Goal: Task Accomplishment & Management: Manage account settings

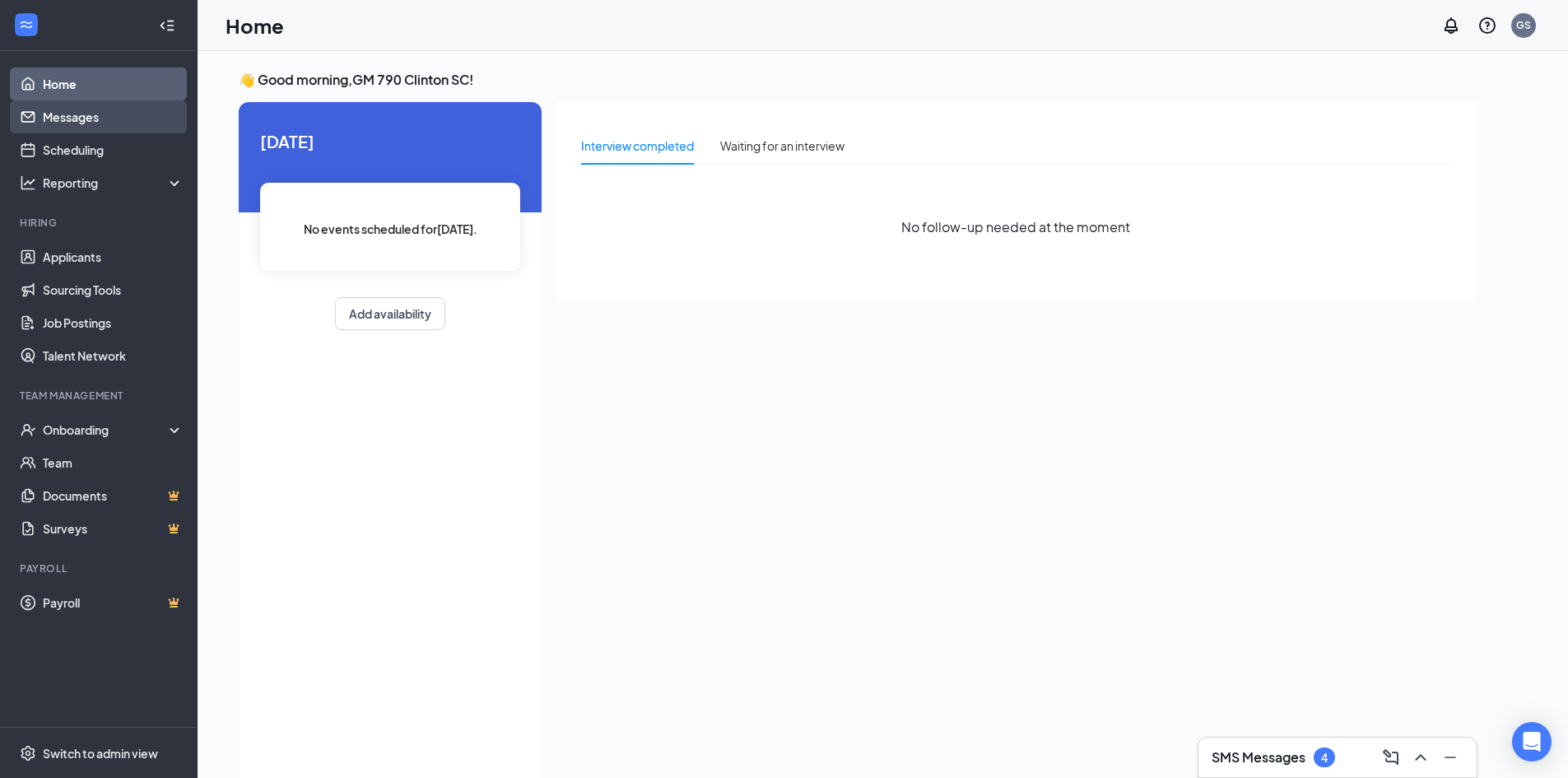
click at [100, 122] on link "Messages" at bounding box center [113, 117] width 140 height 33
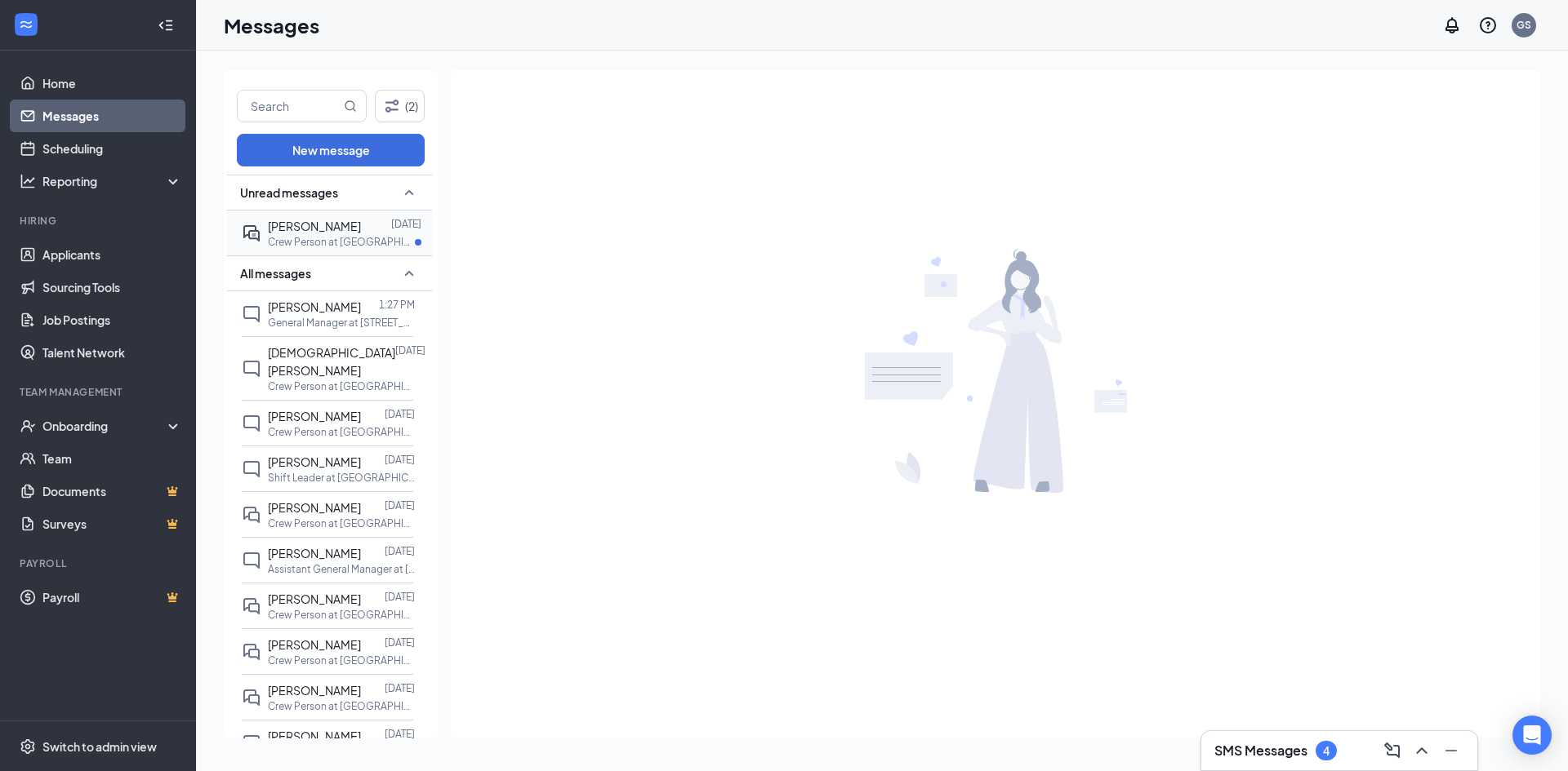
click at [307, 238] on p "Crew Person at [GEOGRAPHIC_DATA]" at bounding box center [341, 242] width 147 height 14
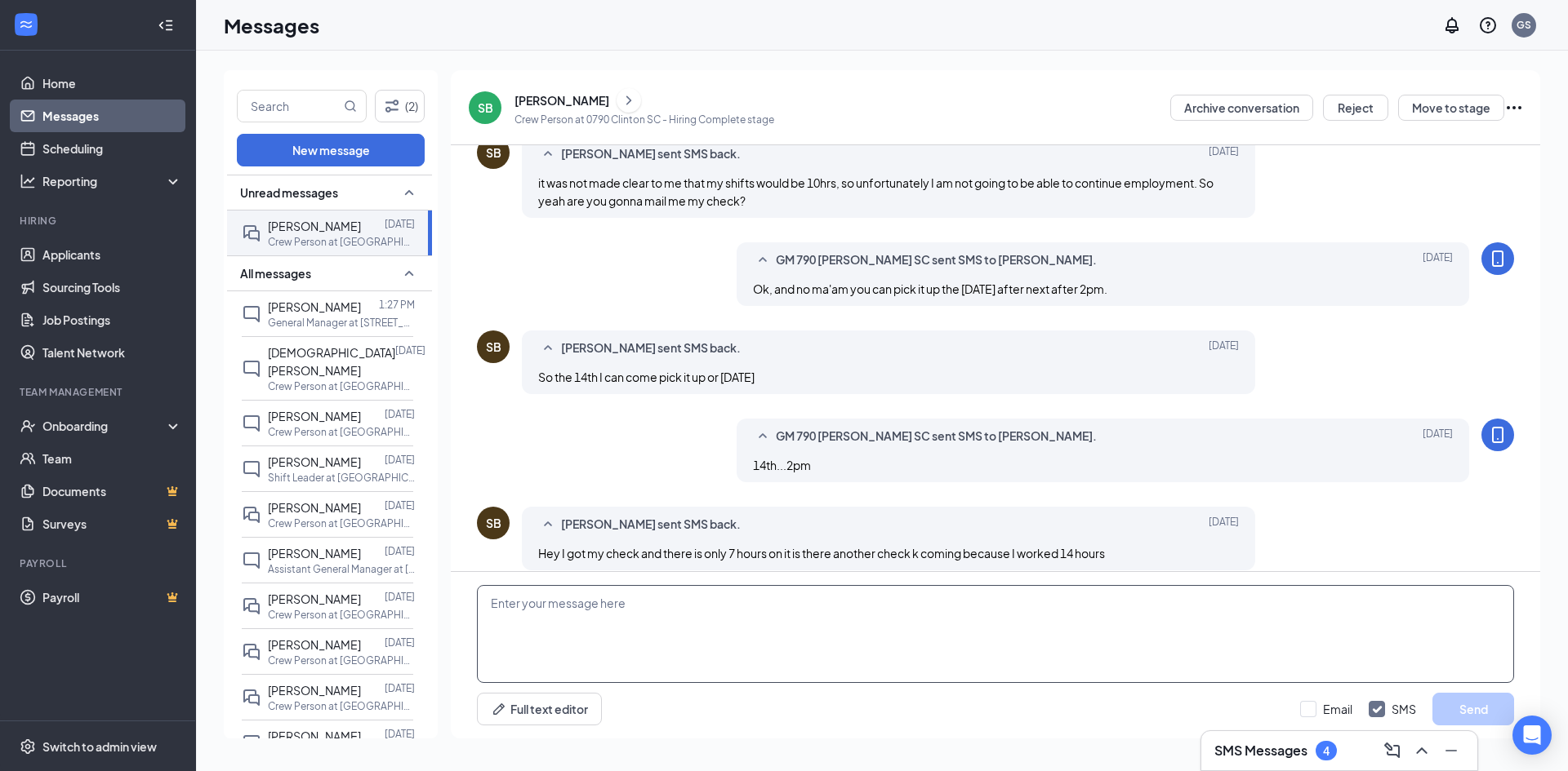
scroll to position [543, 0]
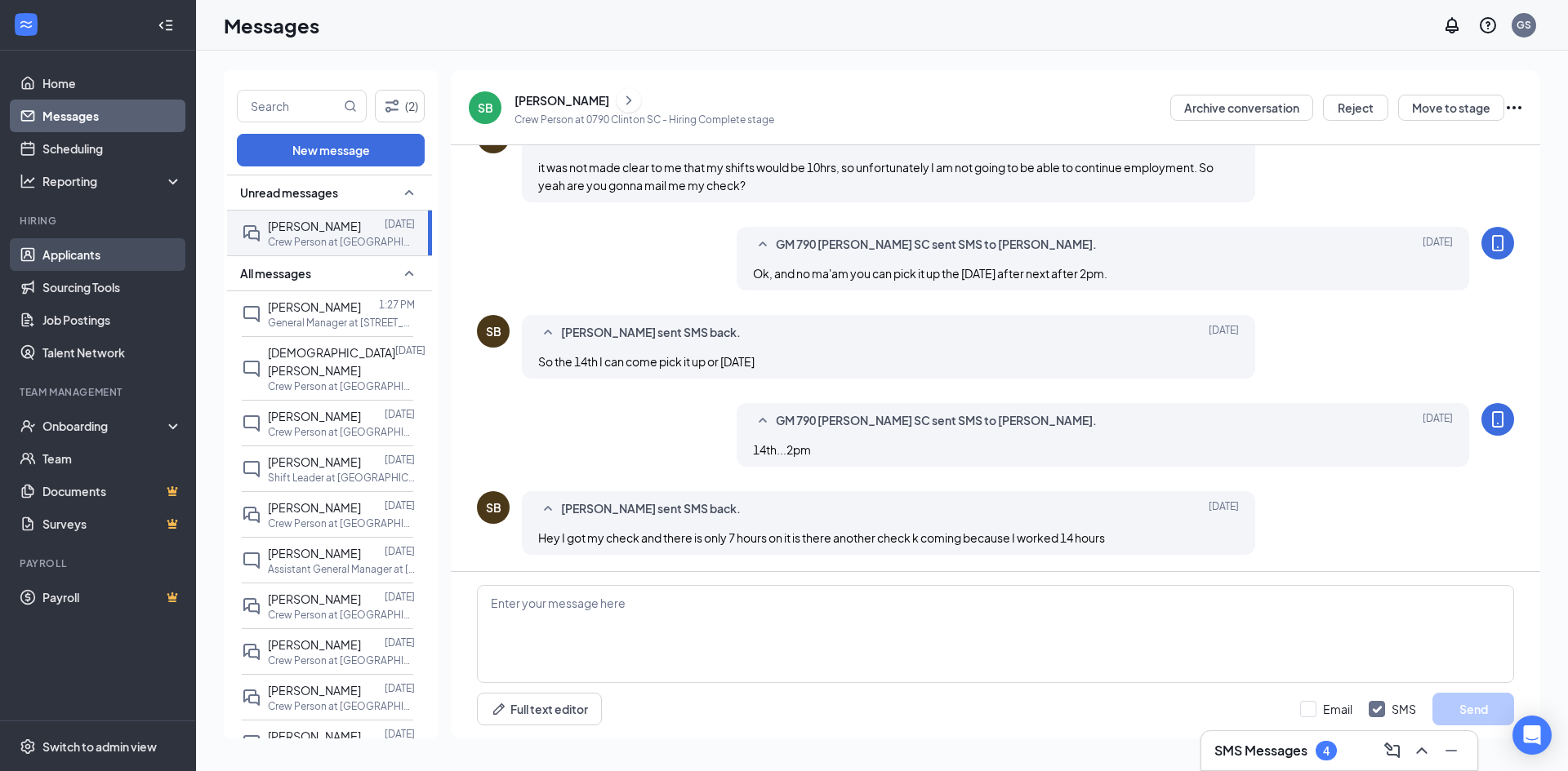
click at [125, 253] on link "Applicants" at bounding box center [113, 254] width 139 height 33
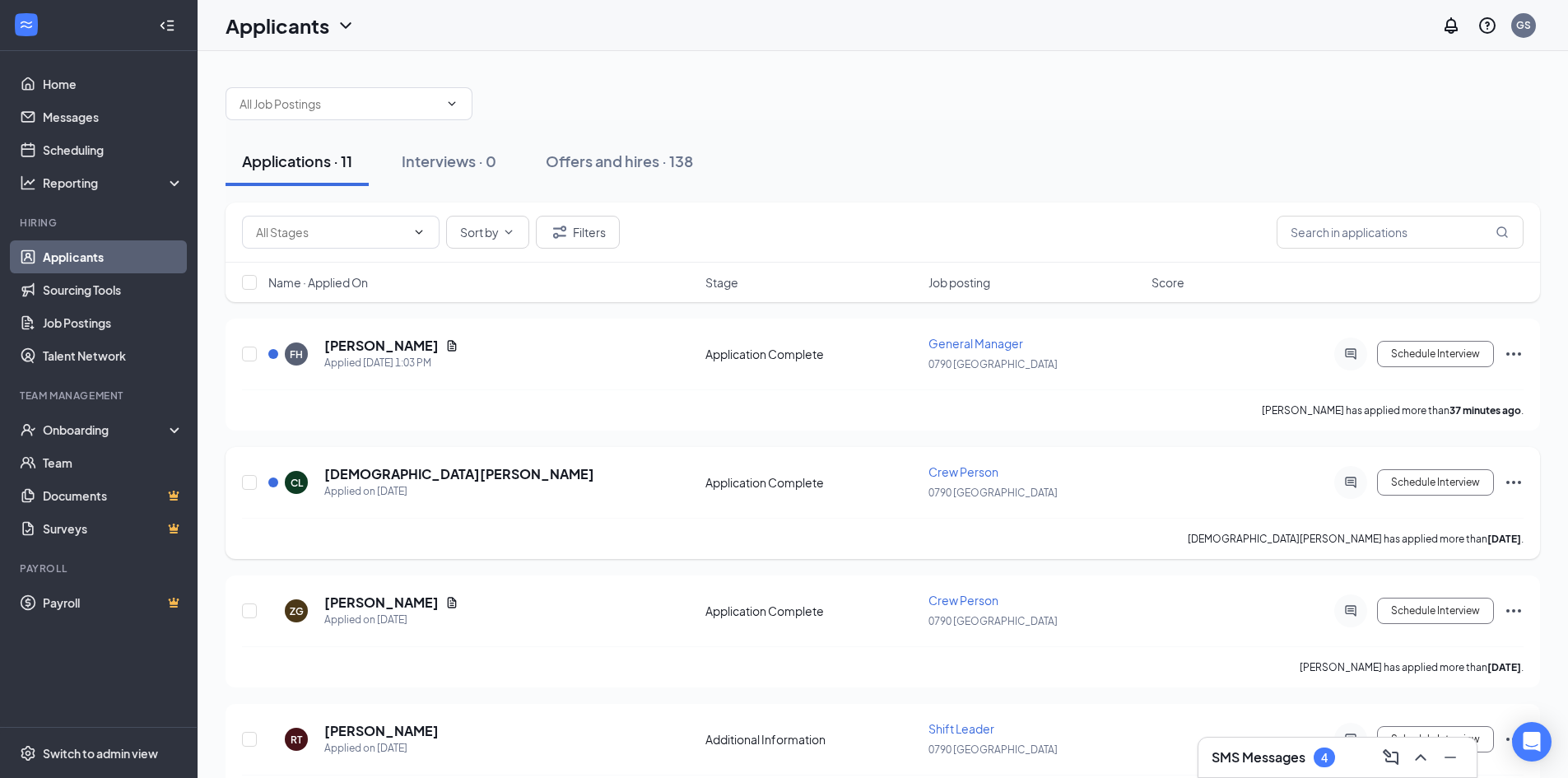
click at [484, 501] on div "CL [DEMOGRAPHIC_DATA][PERSON_NAME] Applied on [DATE] Application Complete Crew …" at bounding box center [883, 491] width 1282 height 54
click at [599, 474] on div "CL [DEMOGRAPHIC_DATA][PERSON_NAME] Applied on [DATE]" at bounding box center [482, 483] width 428 height 34
click at [395, 473] on h5 "[DEMOGRAPHIC_DATA][PERSON_NAME]" at bounding box center [459, 475] width 270 height 18
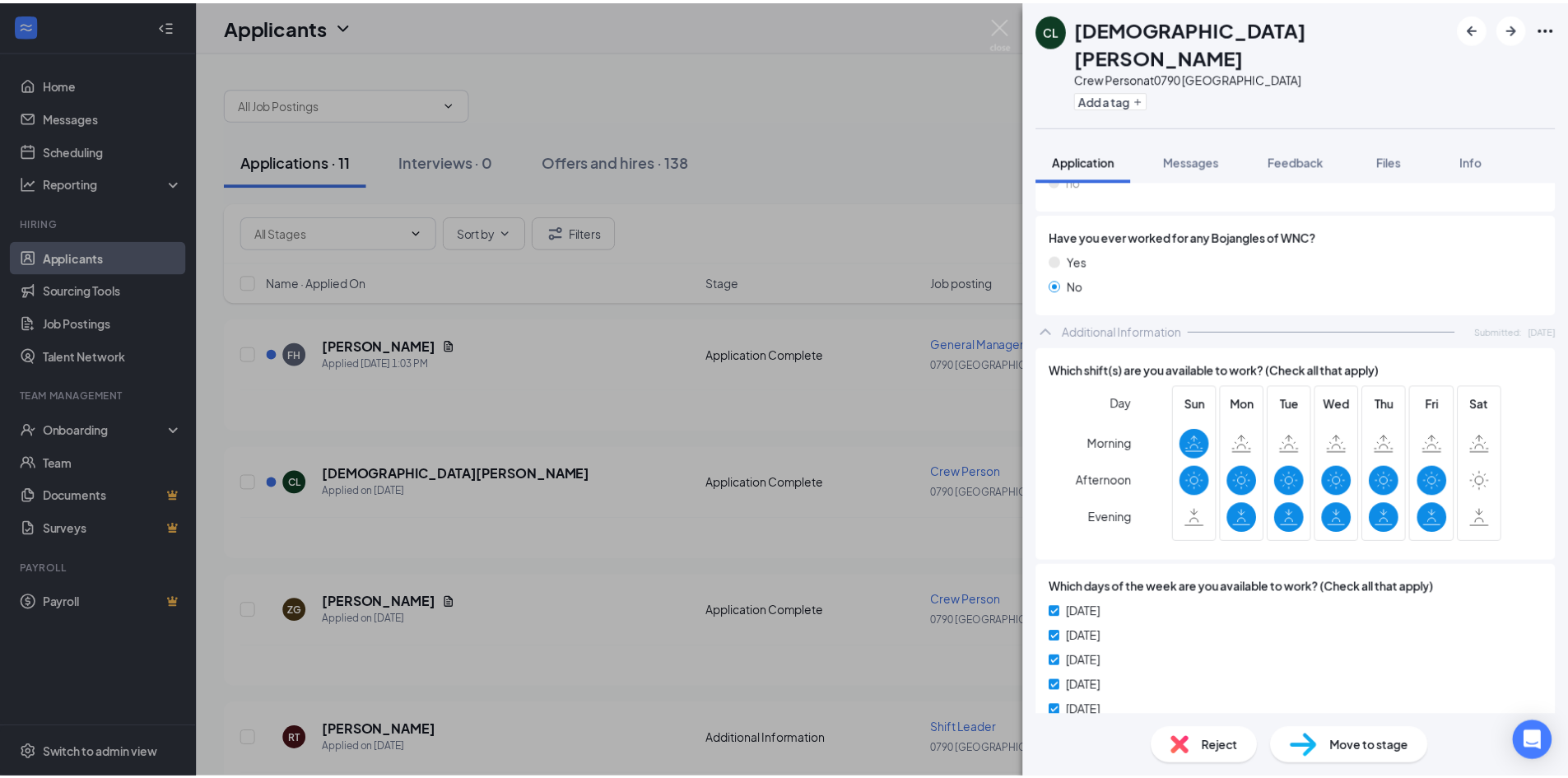
scroll to position [741, 0]
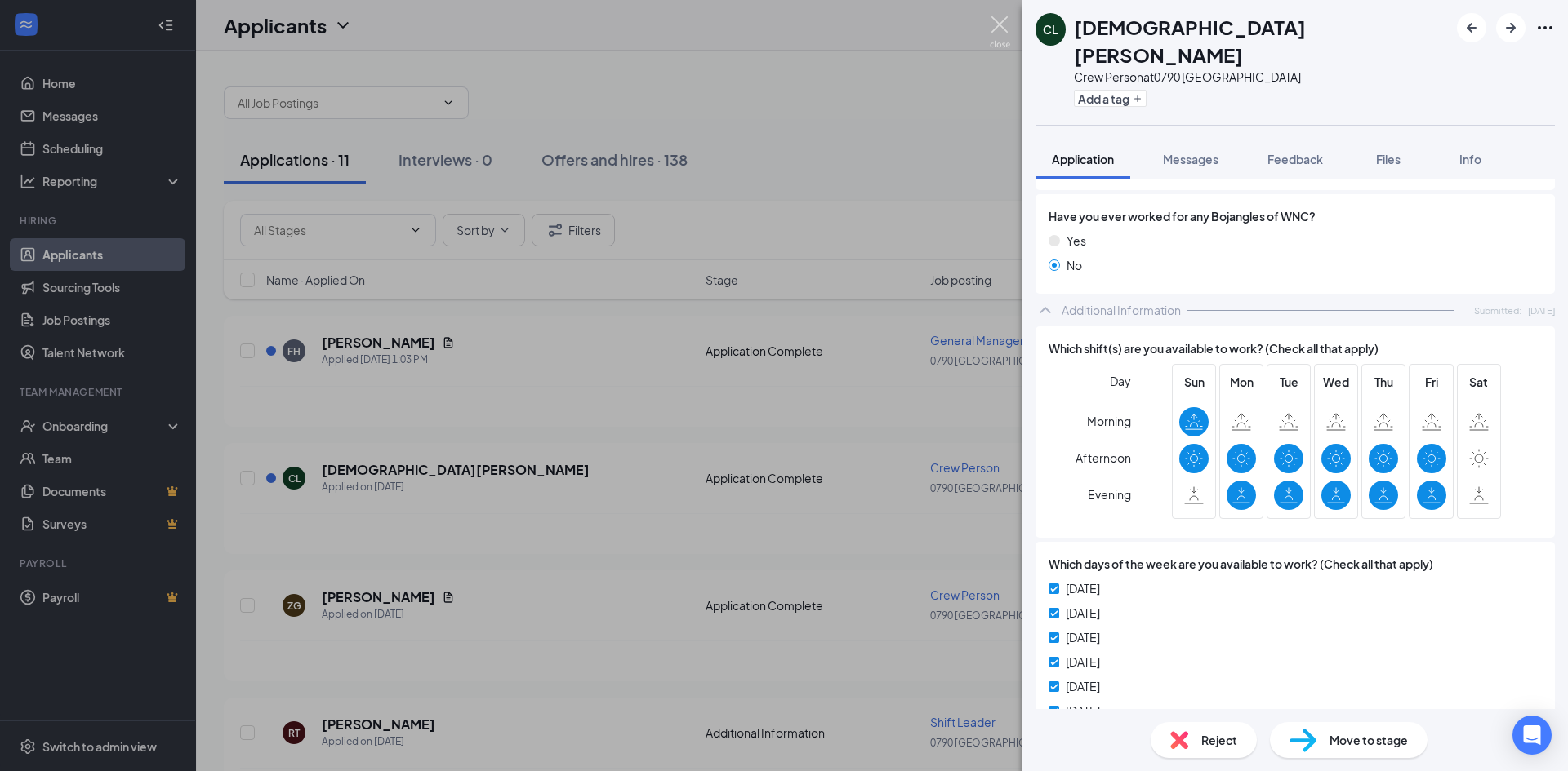
click at [1007, 26] on img at bounding box center [999, 32] width 21 height 32
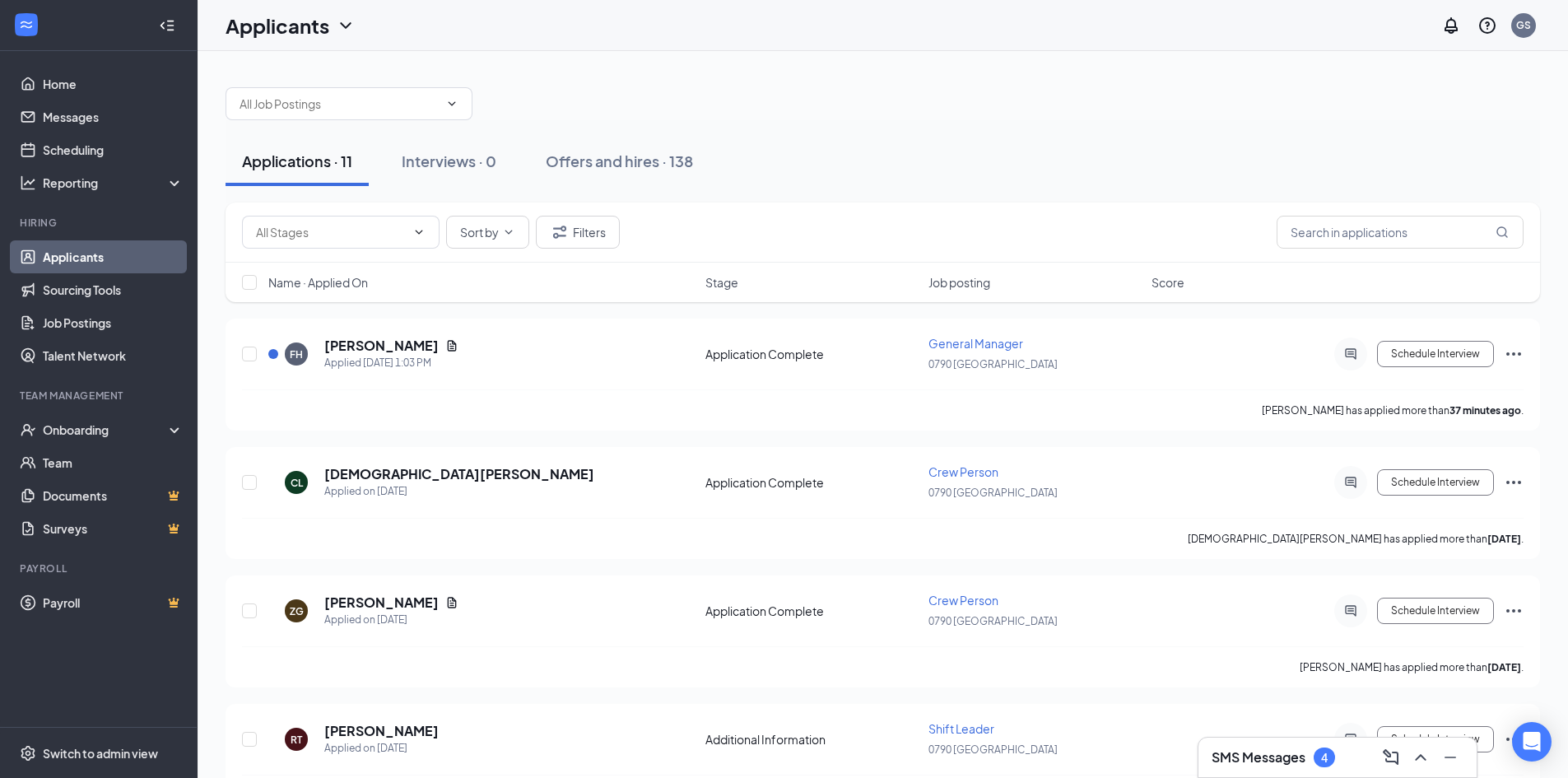
click at [1287, 759] on h3 "SMS Messages" at bounding box center [1258, 757] width 94 height 18
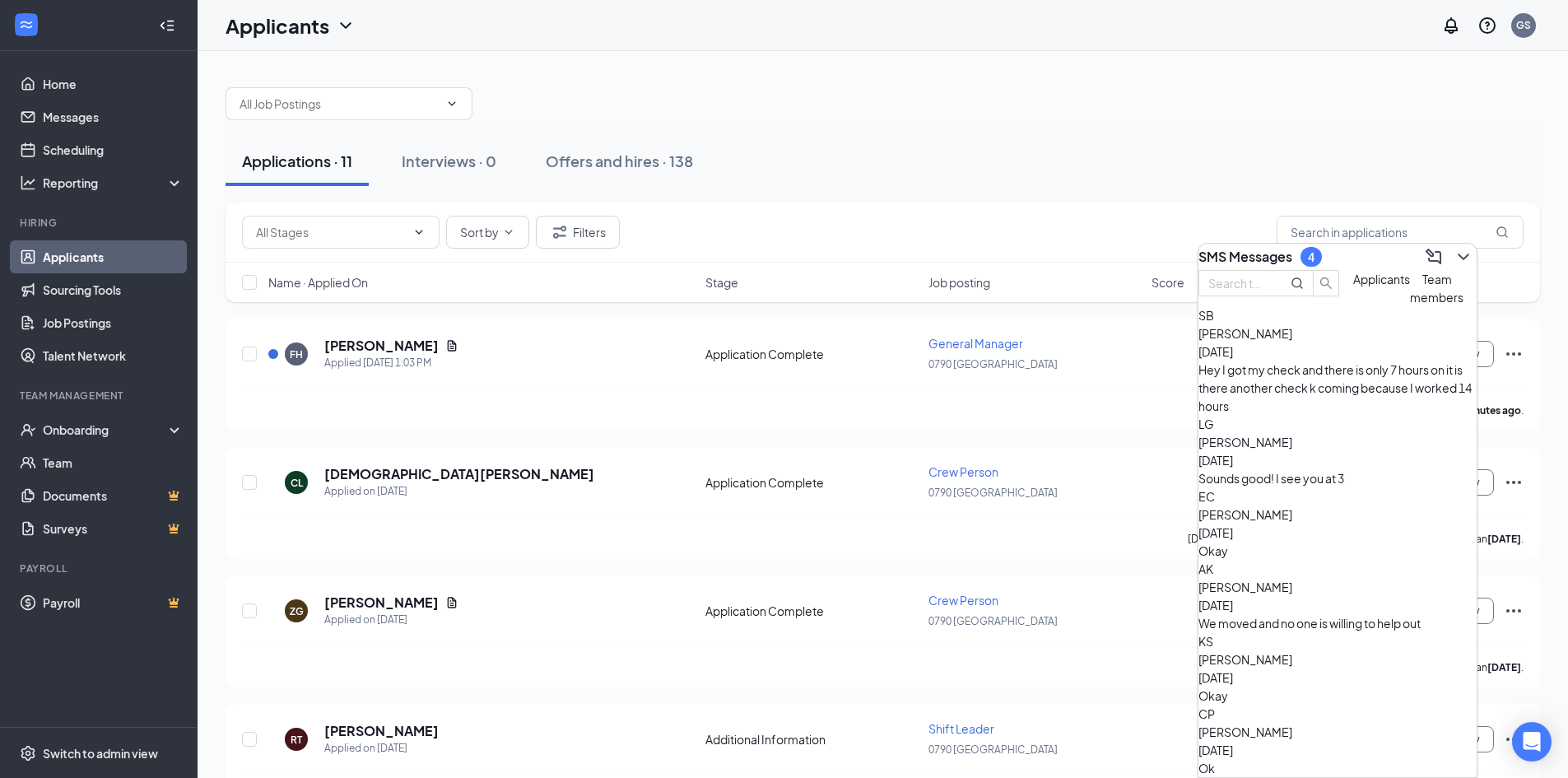
drag, startPoint x: 1216, startPoint y: 401, endPoint x: 1238, endPoint y: 421, distance: 29.7
click at [1238, 421] on div "LG [PERSON_NAME] [DATE] Sounds good! I see you at 3" at bounding box center [1337, 451] width 278 height 72
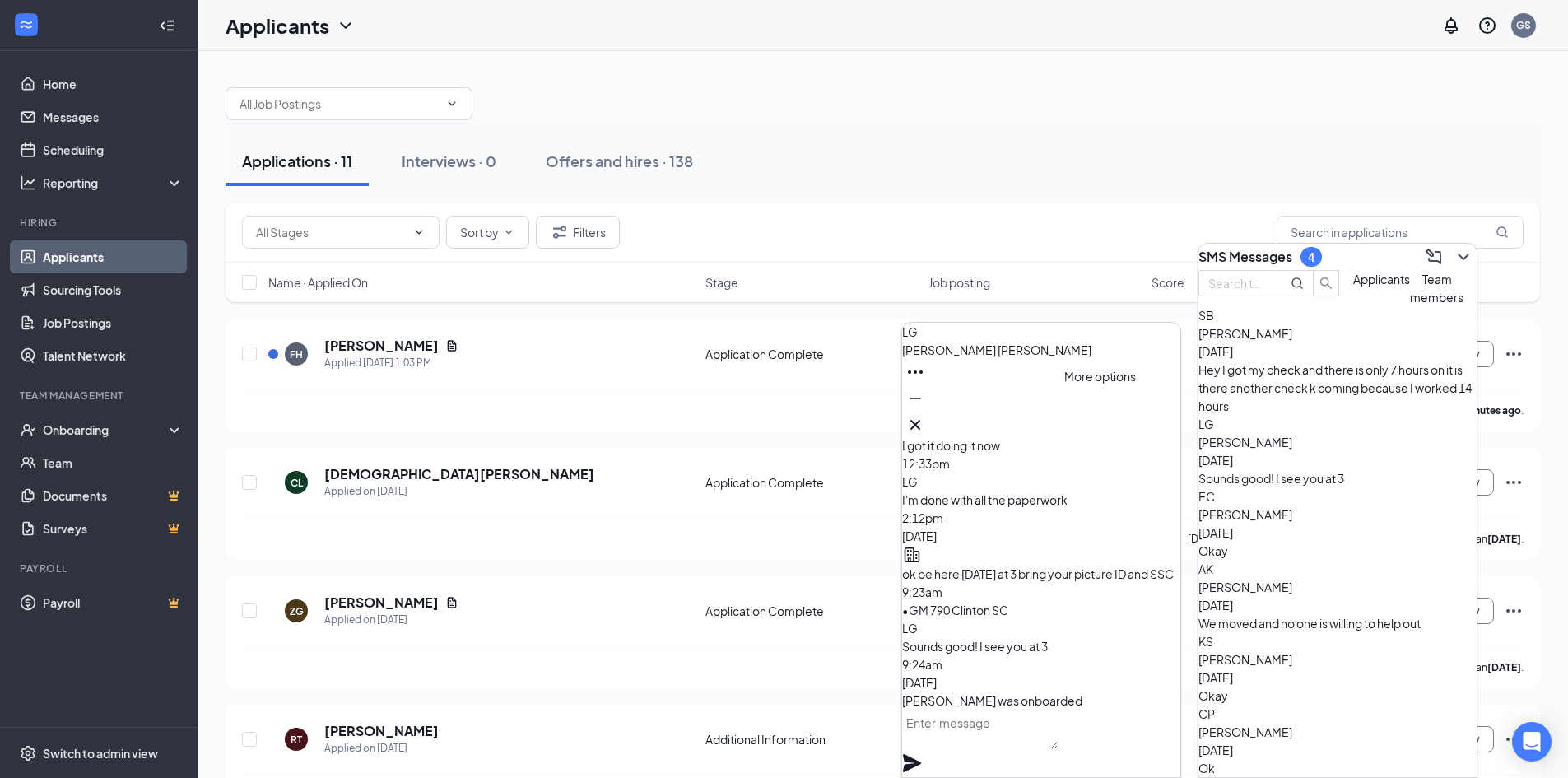
click at [925, 382] on icon "Ellipses" at bounding box center [915, 372] width 20 height 20
click at [925, 424] on icon "Cross" at bounding box center [915, 425] width 20 height 20
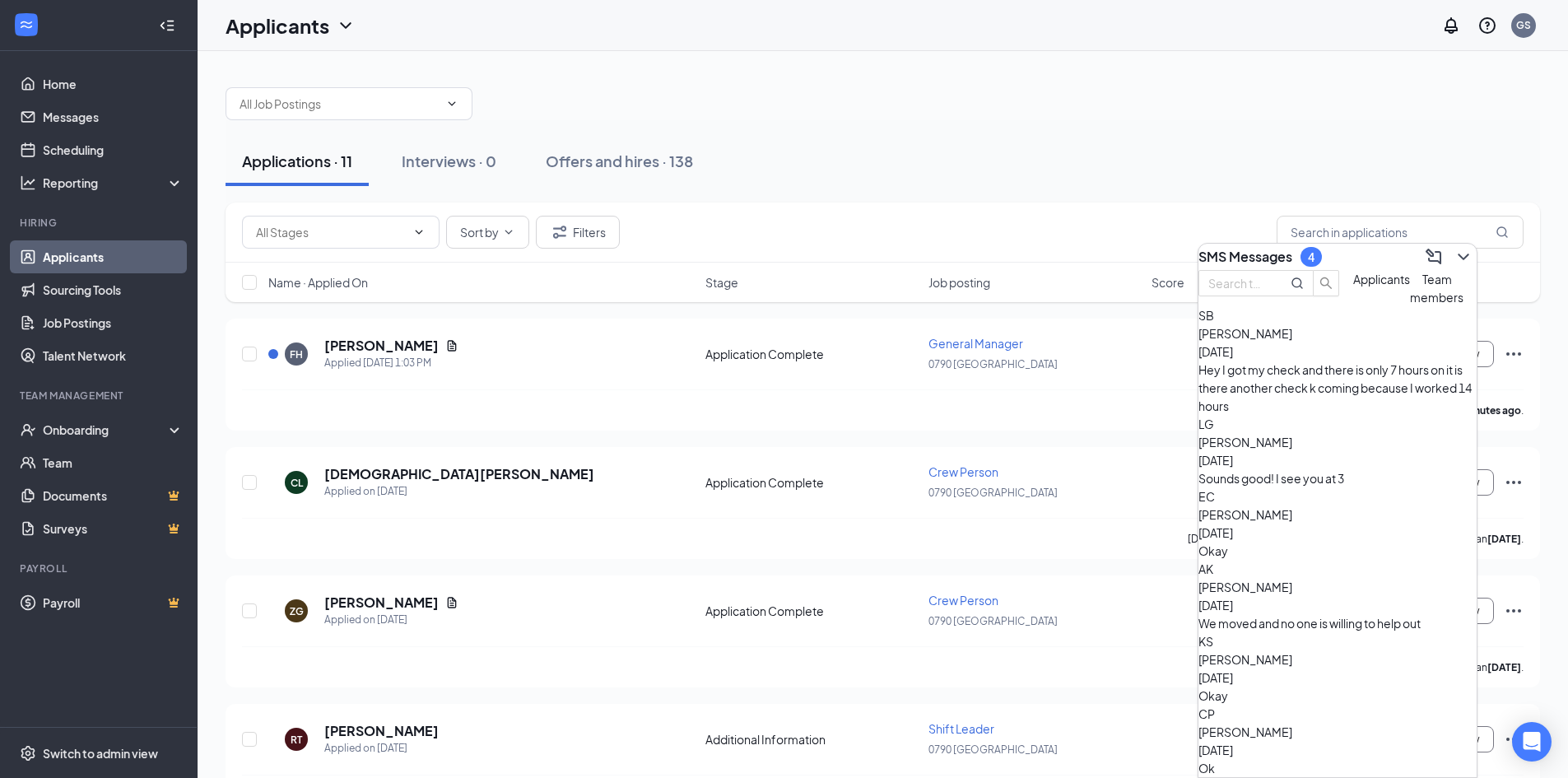
click at [1320, 250] on div "4" at bounding box center [1311, 257] width 22 height 20
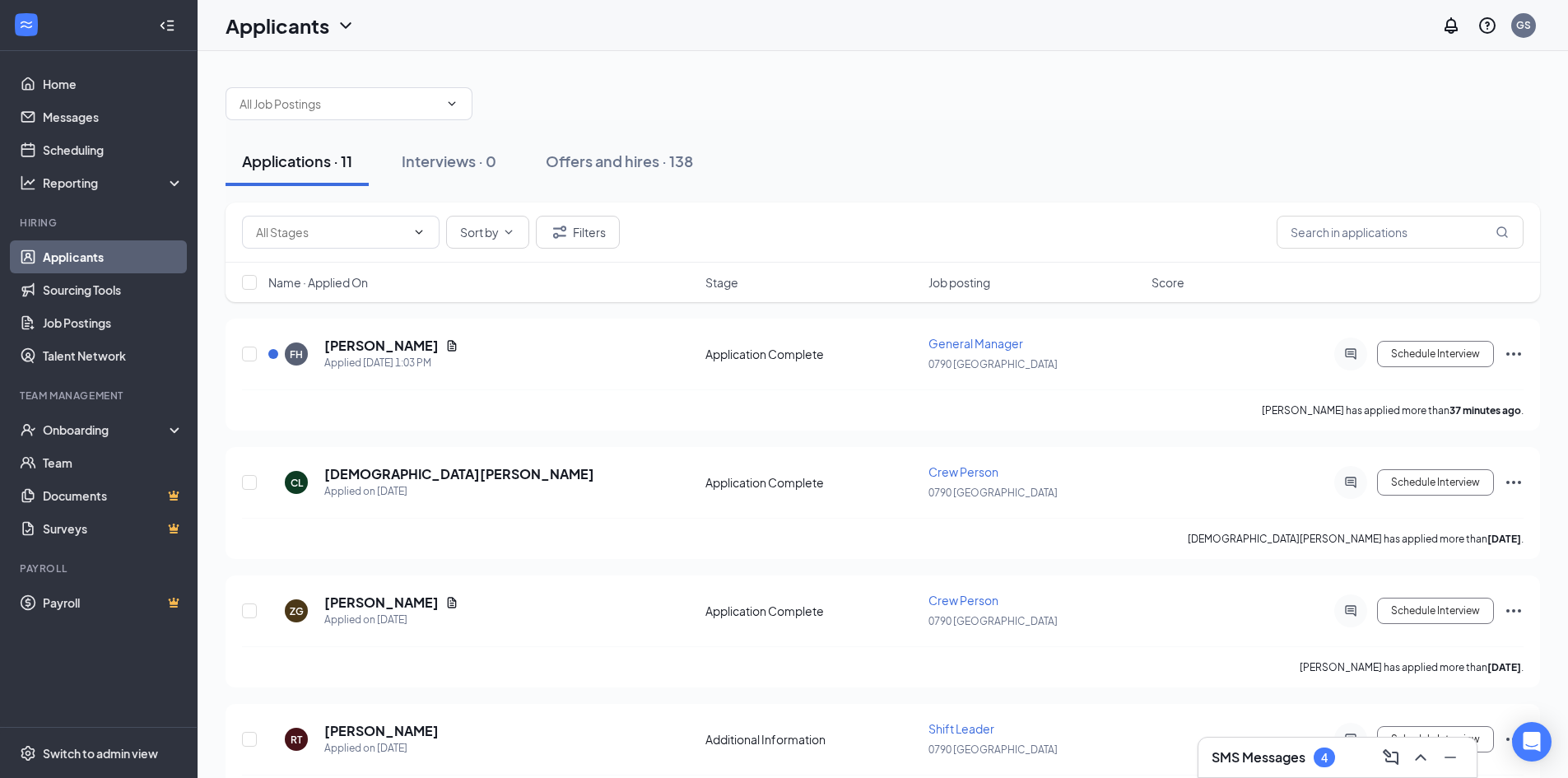
click at [1332, 756] on div "4" at bounding box center [1324, 757] width 22 height 20
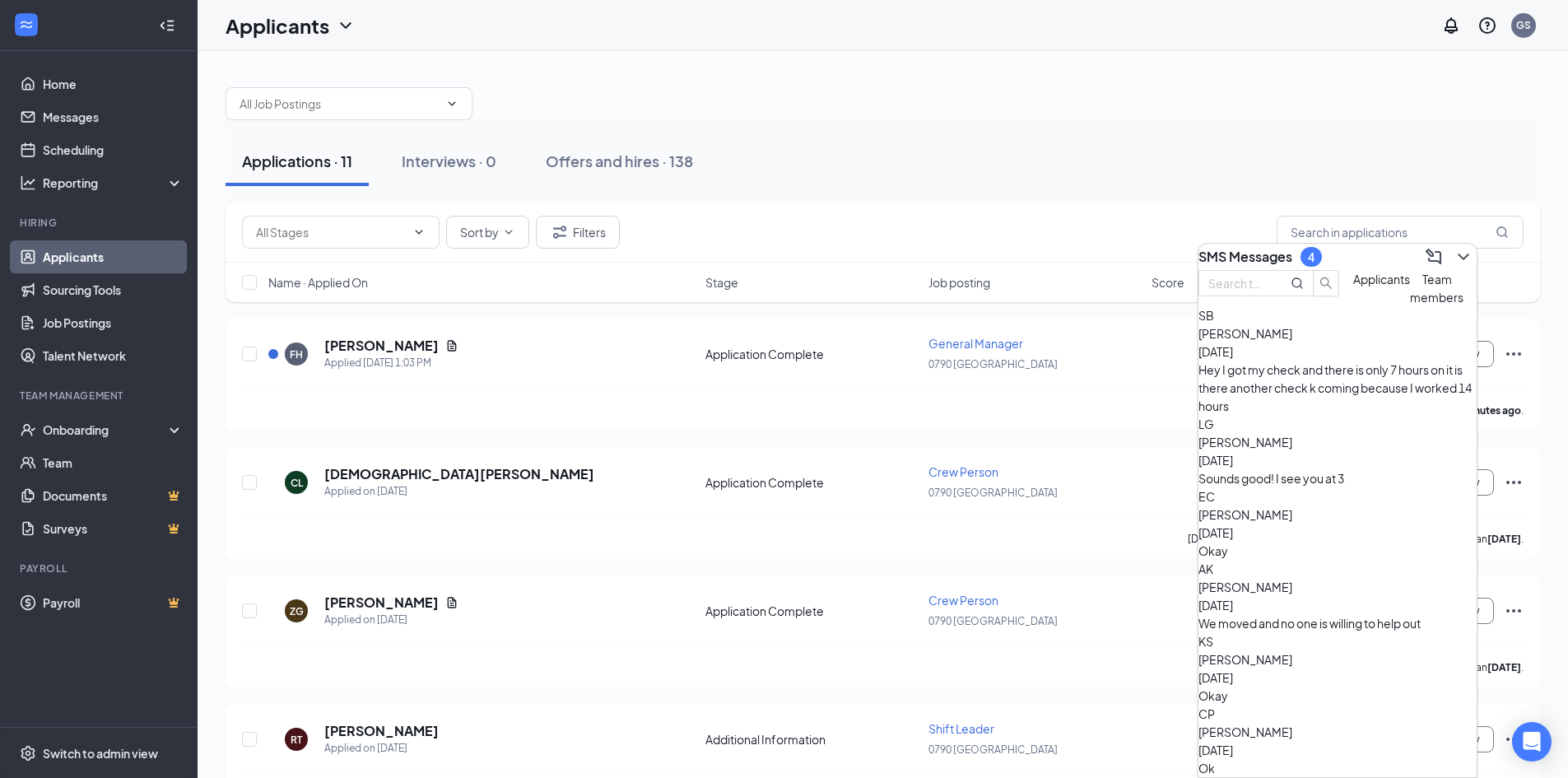
click at [1338, 361] on div "[PERSON_NAME] [DATE]" at bounding box center [1337, 342] width 278 height 36
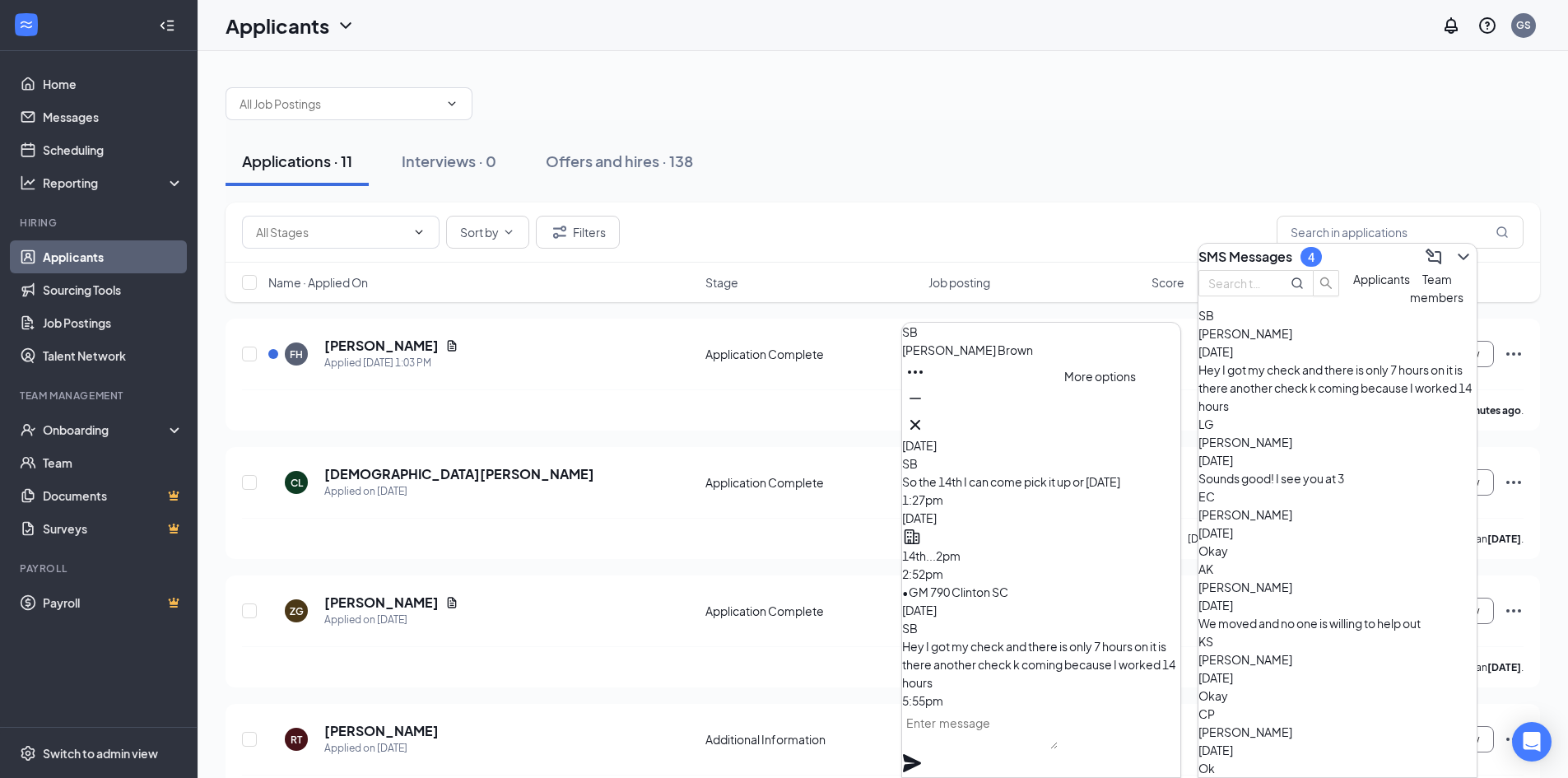
click at [925, 382] on icon "Ellipses" at bounding box center [915, 372] width 20 height 20
click at [925, 419] on icon "Cross" at bounding box center [915, 425] width 20 height 20
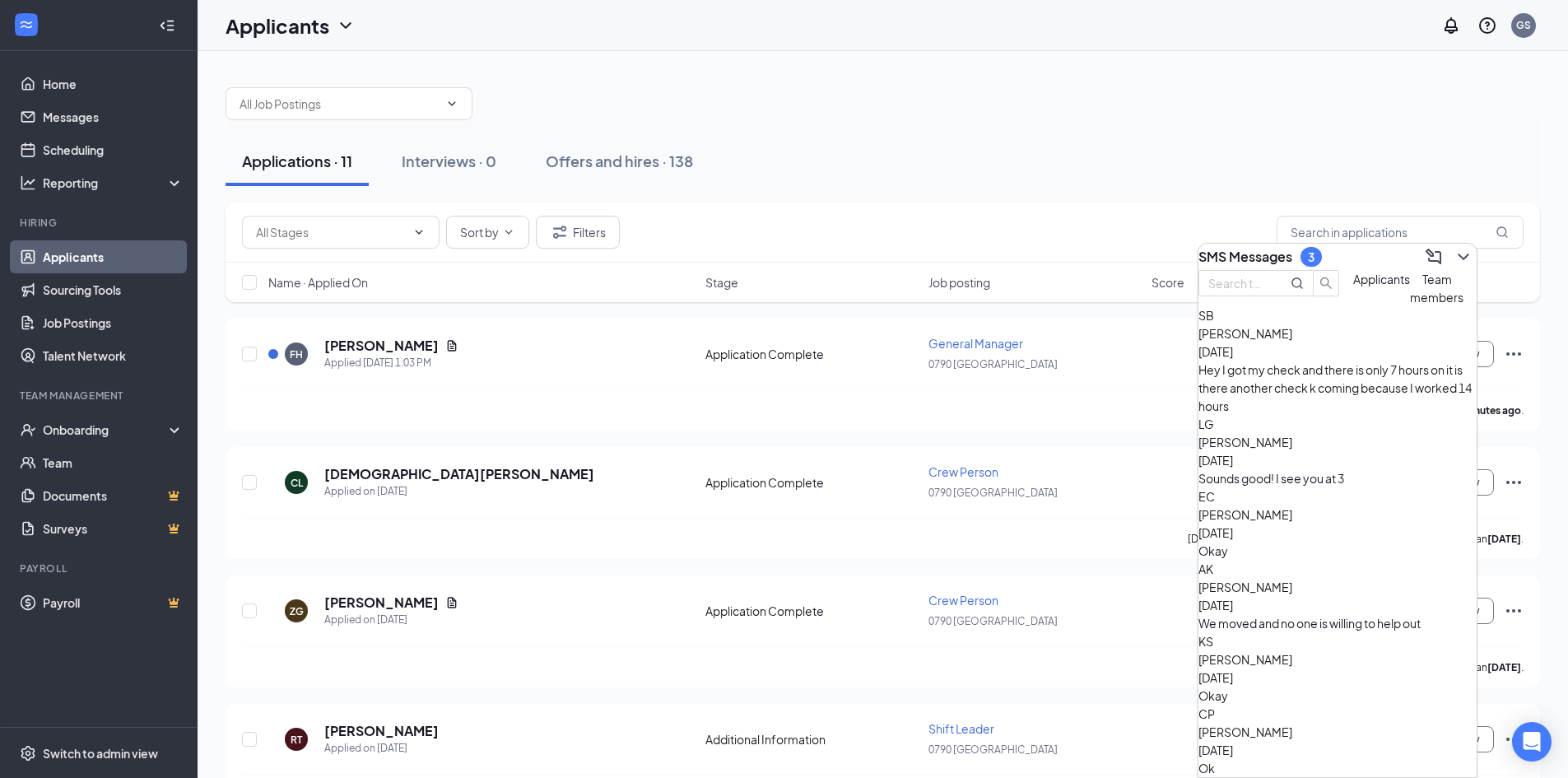
click at [1328, 614] on div "We moved and no one is willing to help out" at bounding box center [1337, 623] width 278 height 18
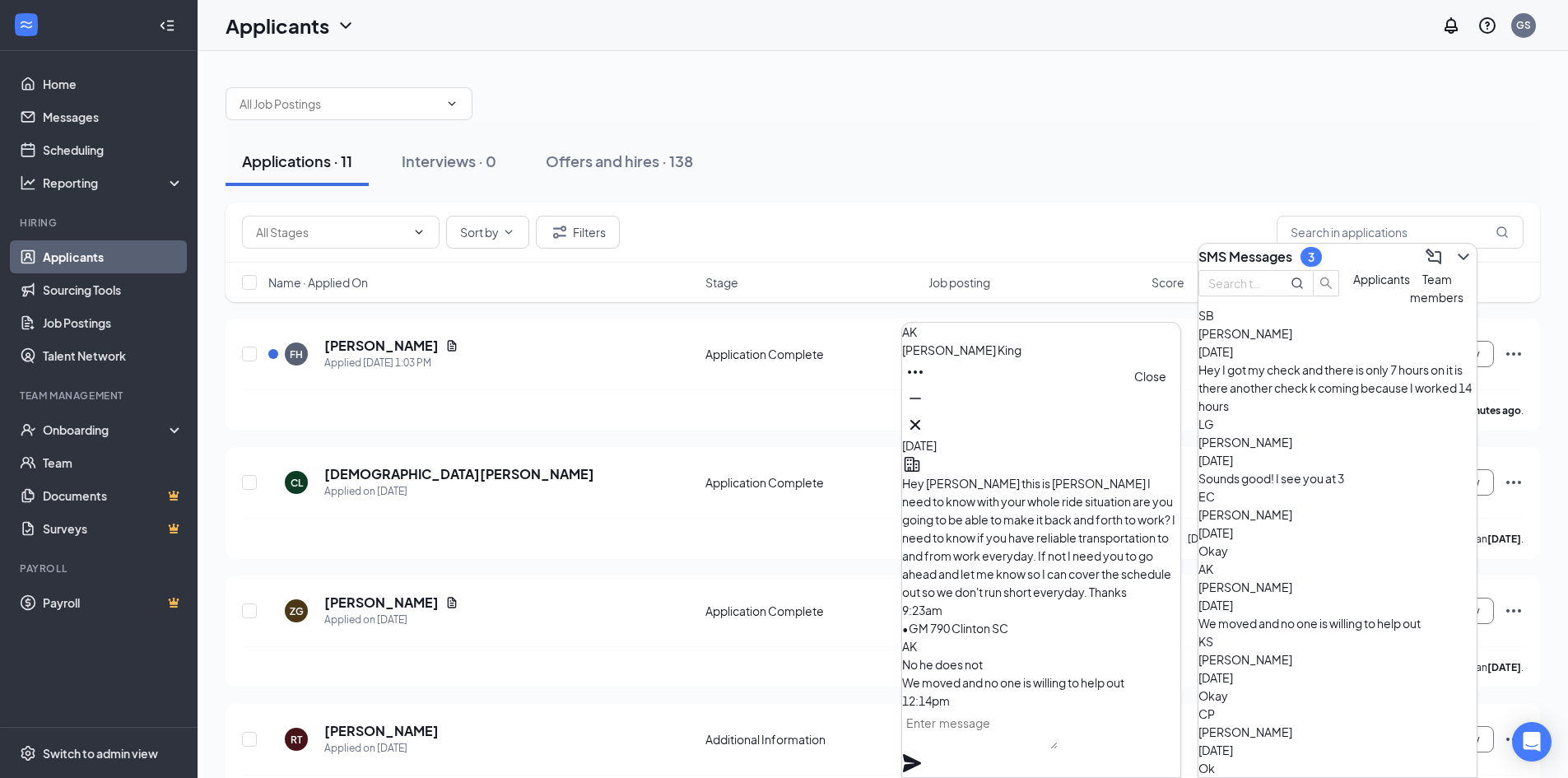
click at [925, 426] on icon "Cross" at bounding box center [915, 425] width 20 height 20
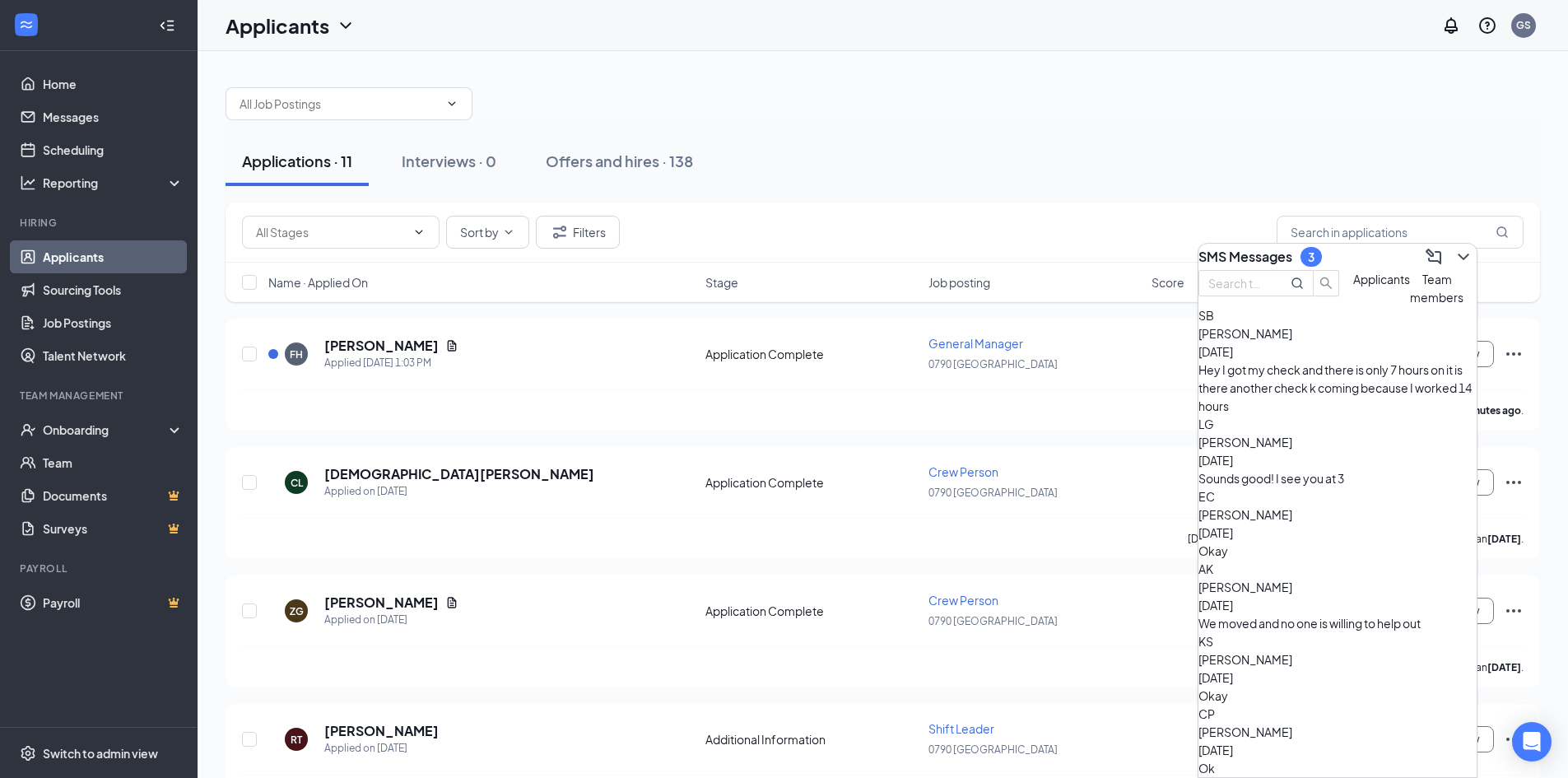
click at [1301, 469] on div "Sounds good! I see you at 3" at bounding box center [1337, 478] width 278 height 18
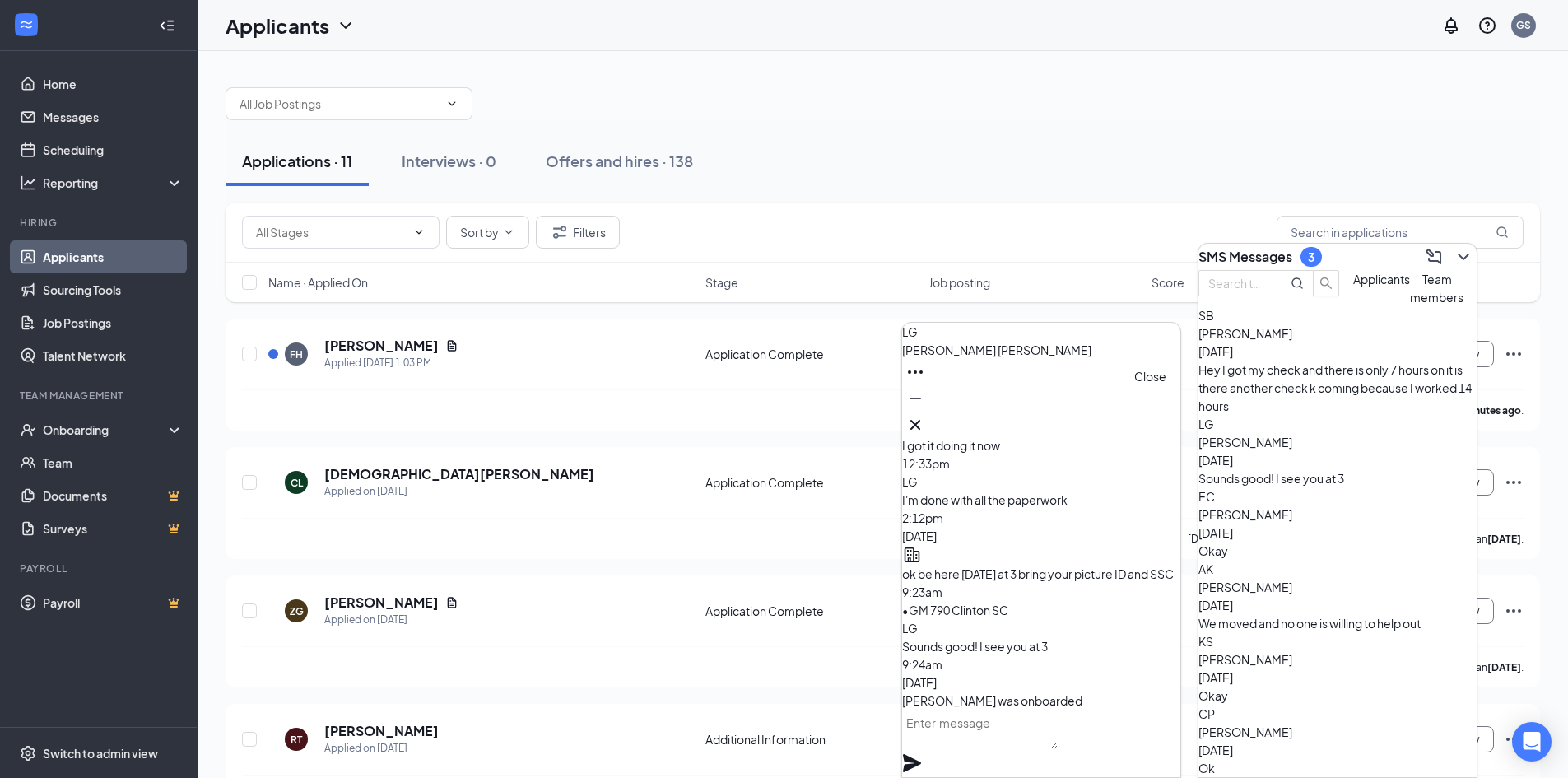
click at [925, 421] on icon "Cross" at bounding box center [915, 425] width 20 height 20
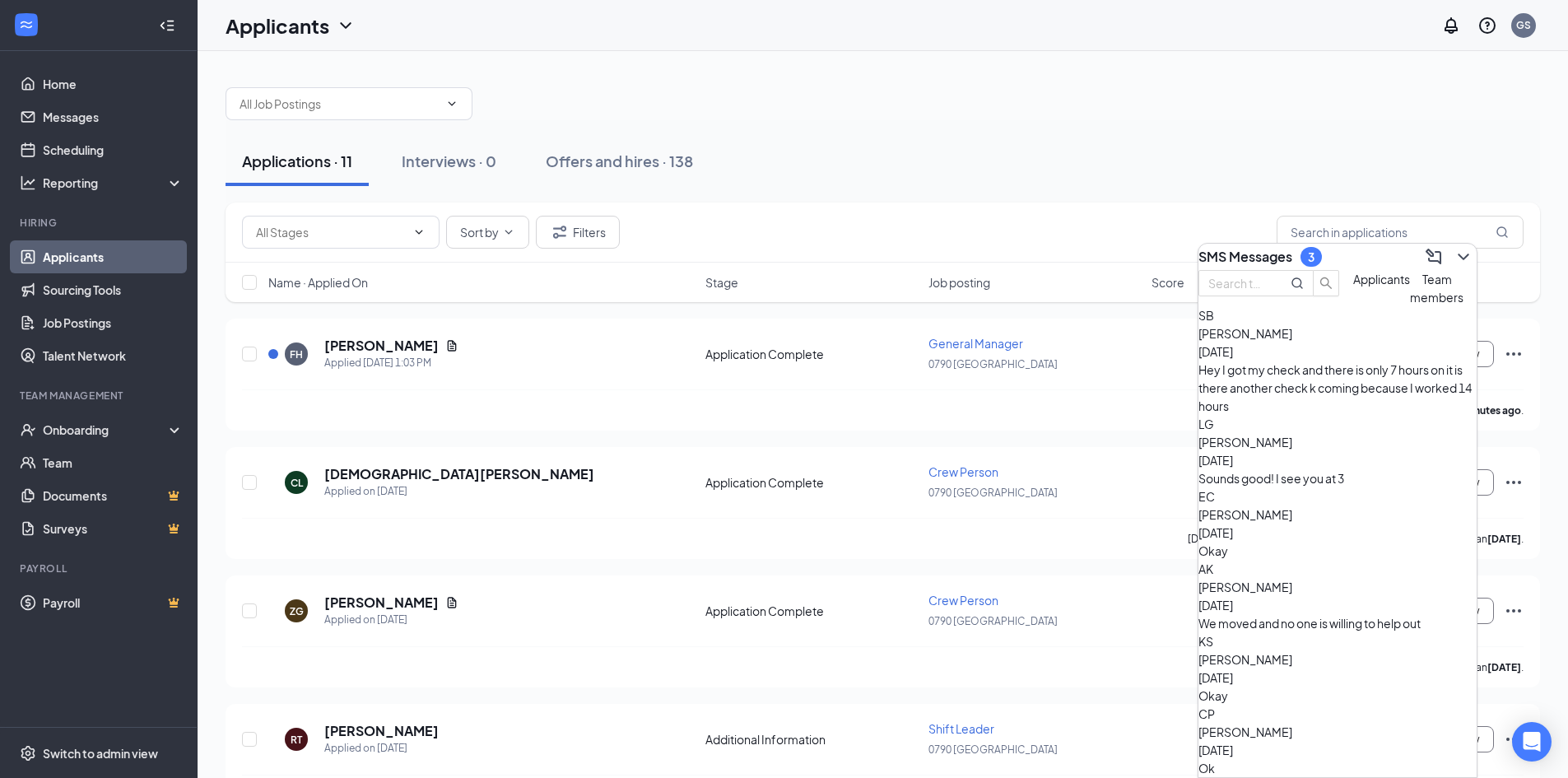
click at [1287, 507] on span "[PERSON_NAME]" at bounding box center [1245, 514] width 94 height 14
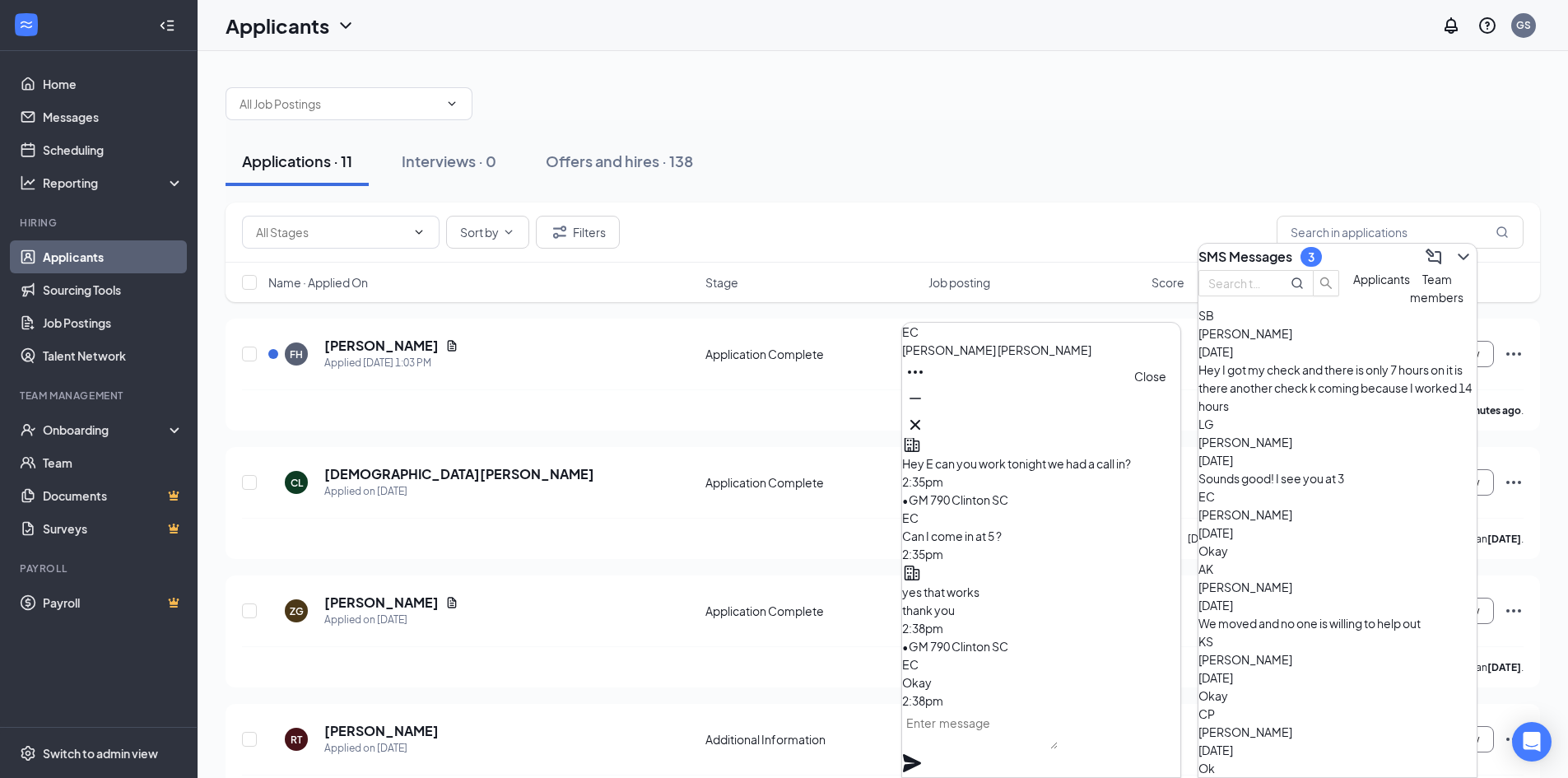
click at [920, 420] on icon "Cross" at bounding box center [915, 424] width 10 height 10
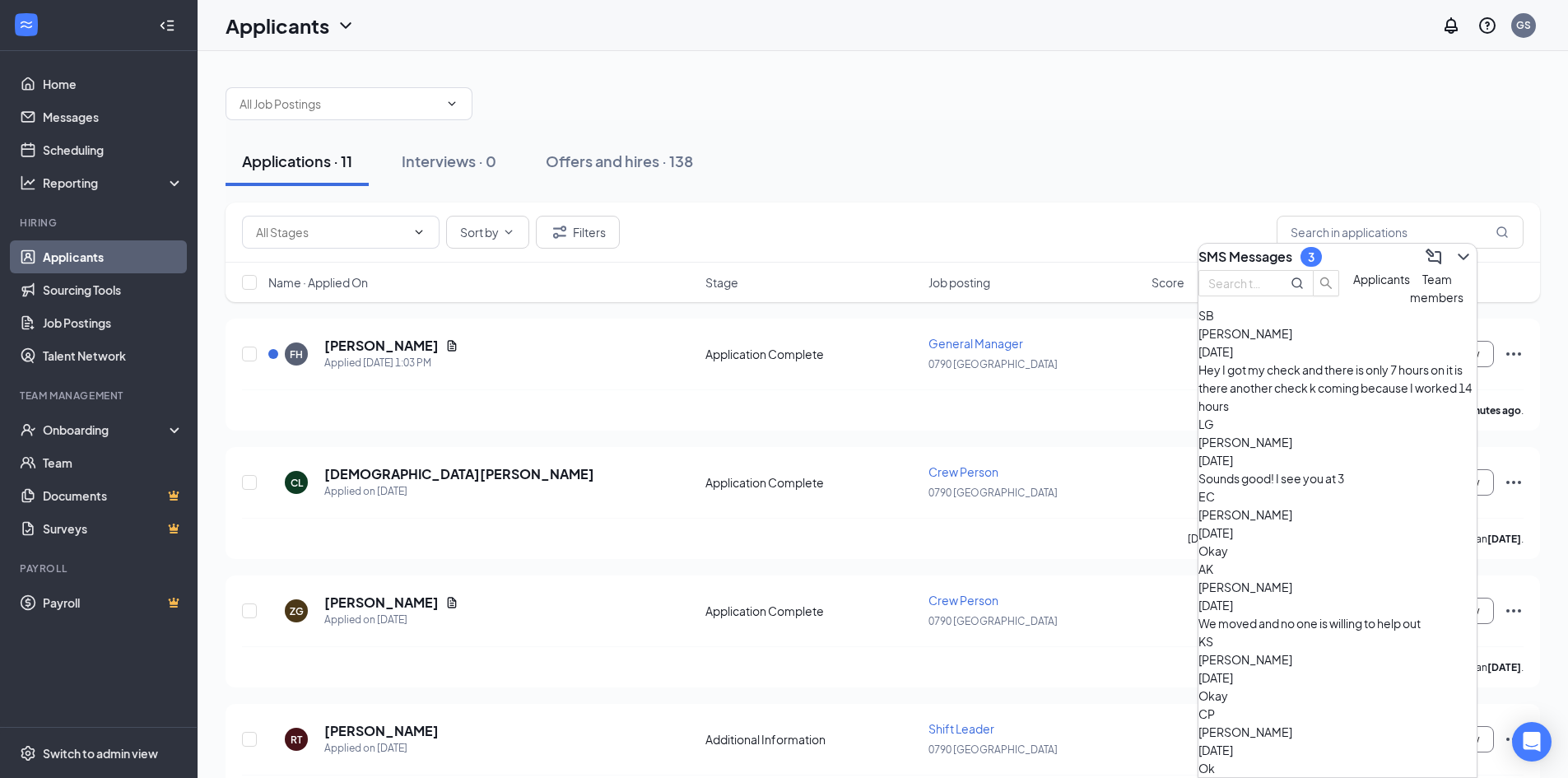
click at [1285, 614] on div "We moved and no one is willing to help out" at bounding box center [1337, 623] width 278 height 18
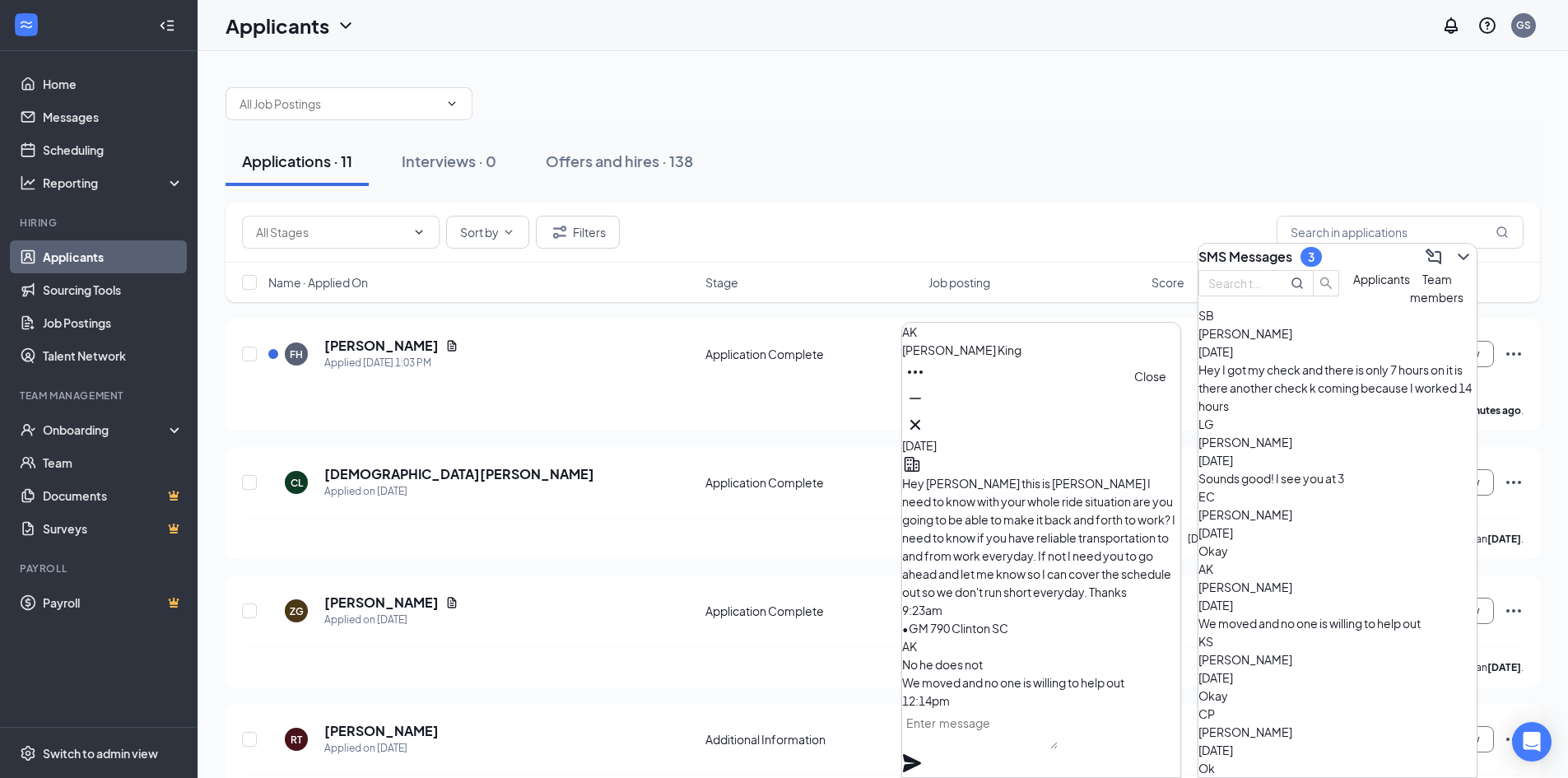
click at [925, 418] on icon "Cross" at bounding box center [915, 425] width 20 height 20
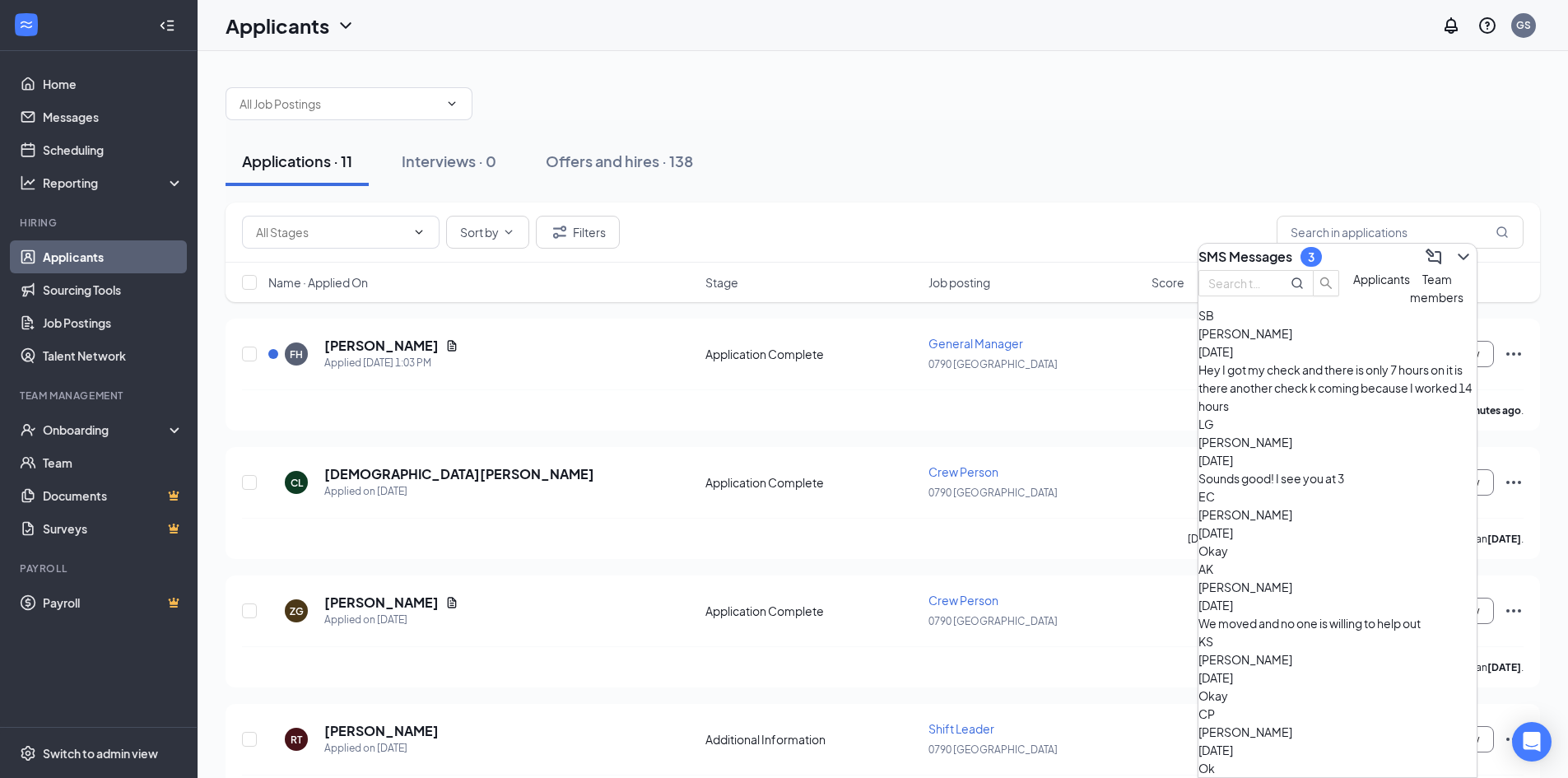
click at [1274, 652] on span "[PERSON_NAME]" at bounding box center [1245, 659] width 94 height 14
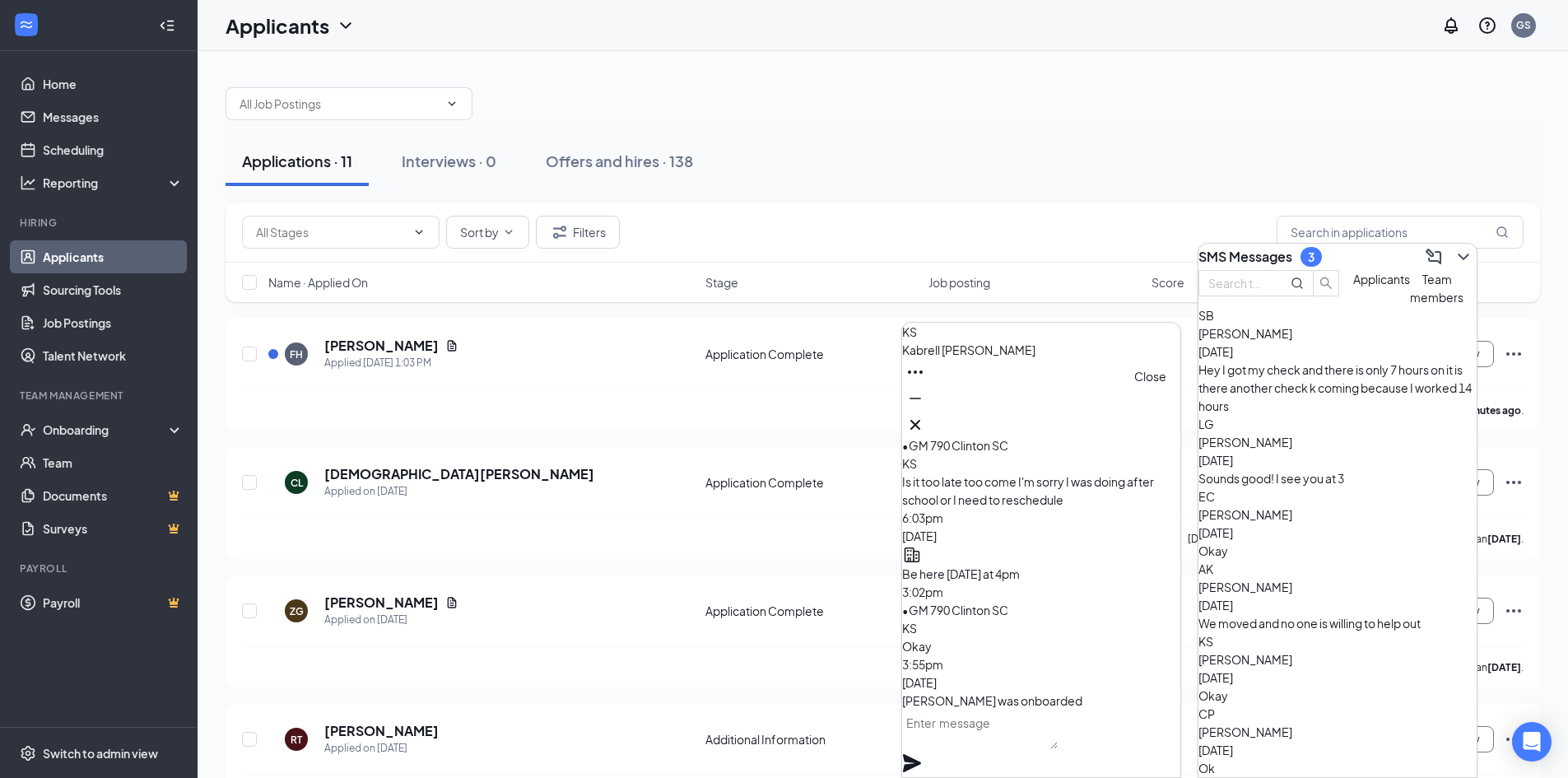
click at [925, 419] on icon "Cross" at bounding box center [915, 425] width 20 height 20
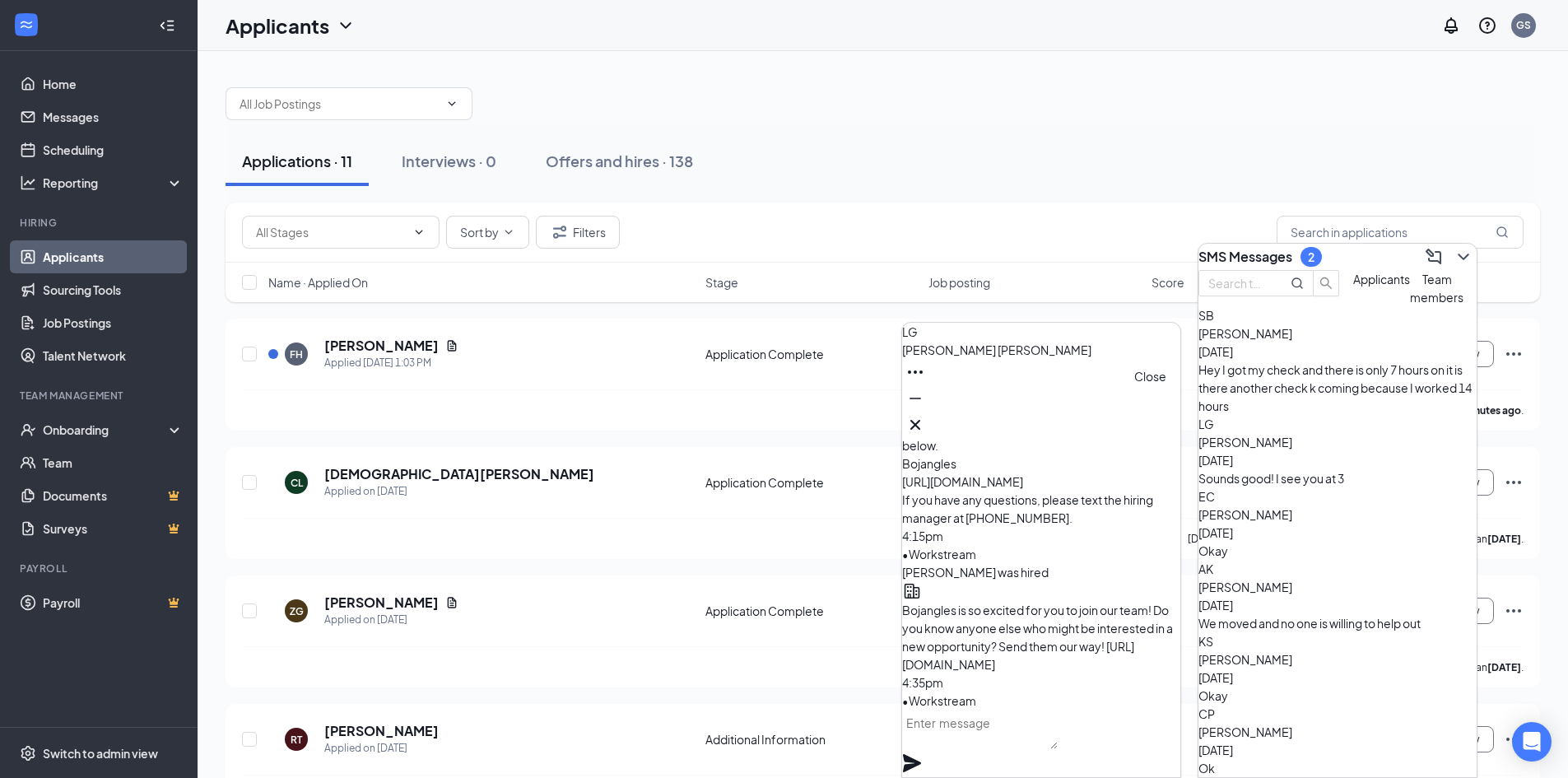
click at [925, 418] on icon "Cross" at bounding box center [915, 425] width 20 height 20
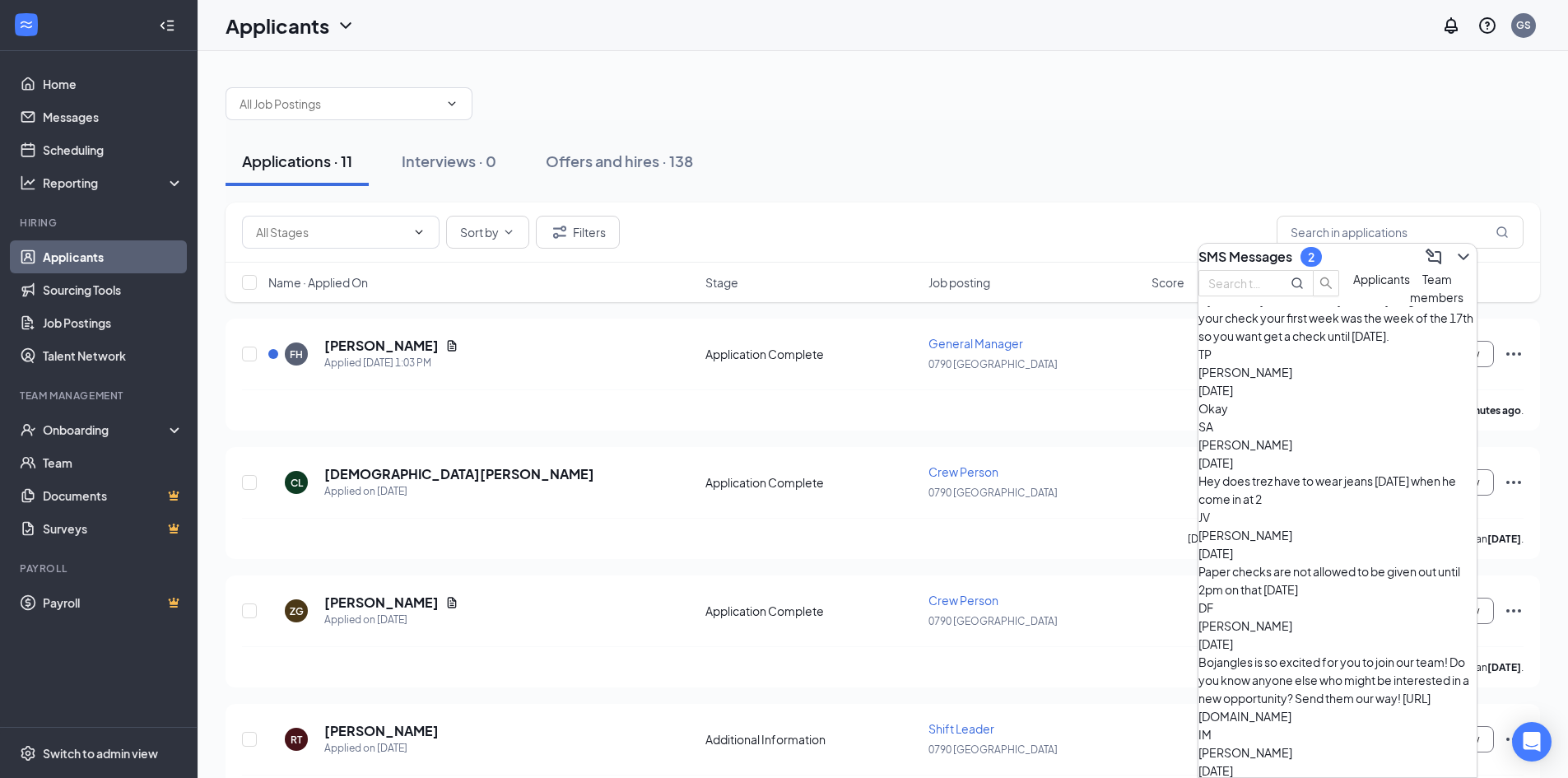
scroll to position [906, 0]
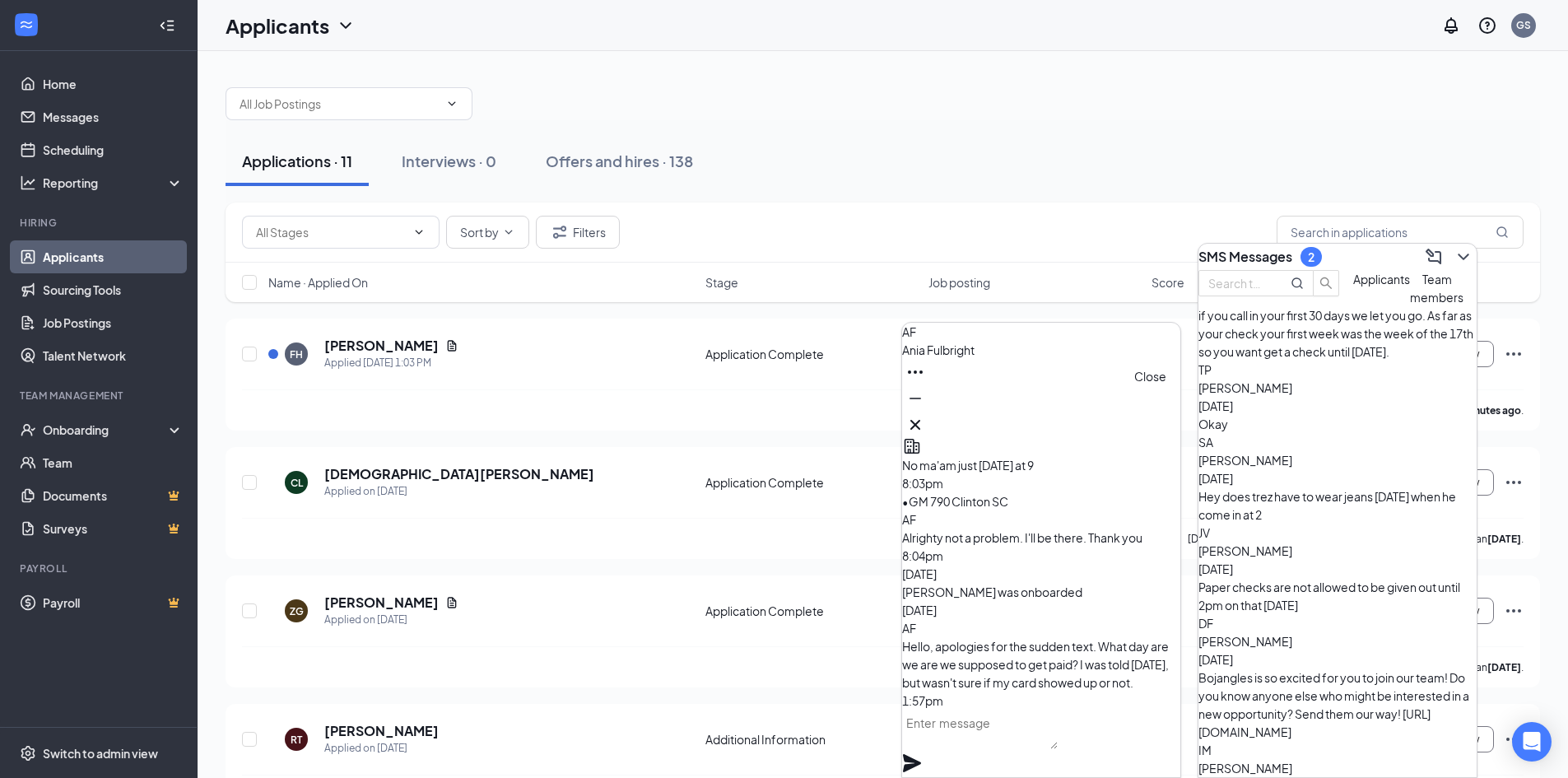
click at [925, 419] on icon "Cross" at bounding box center [915, 425] width 20 height 20
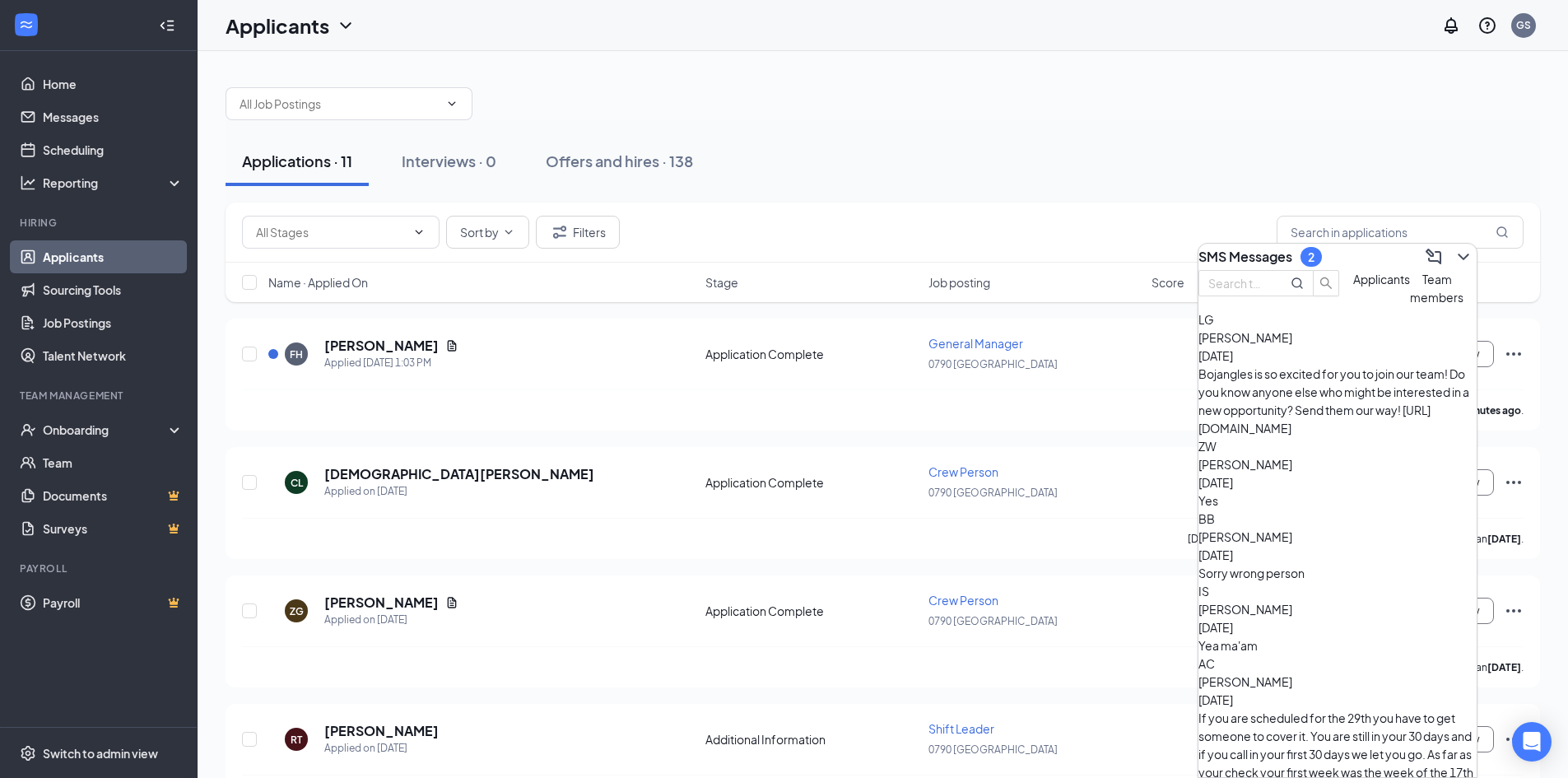
scroll to position [412, 0]
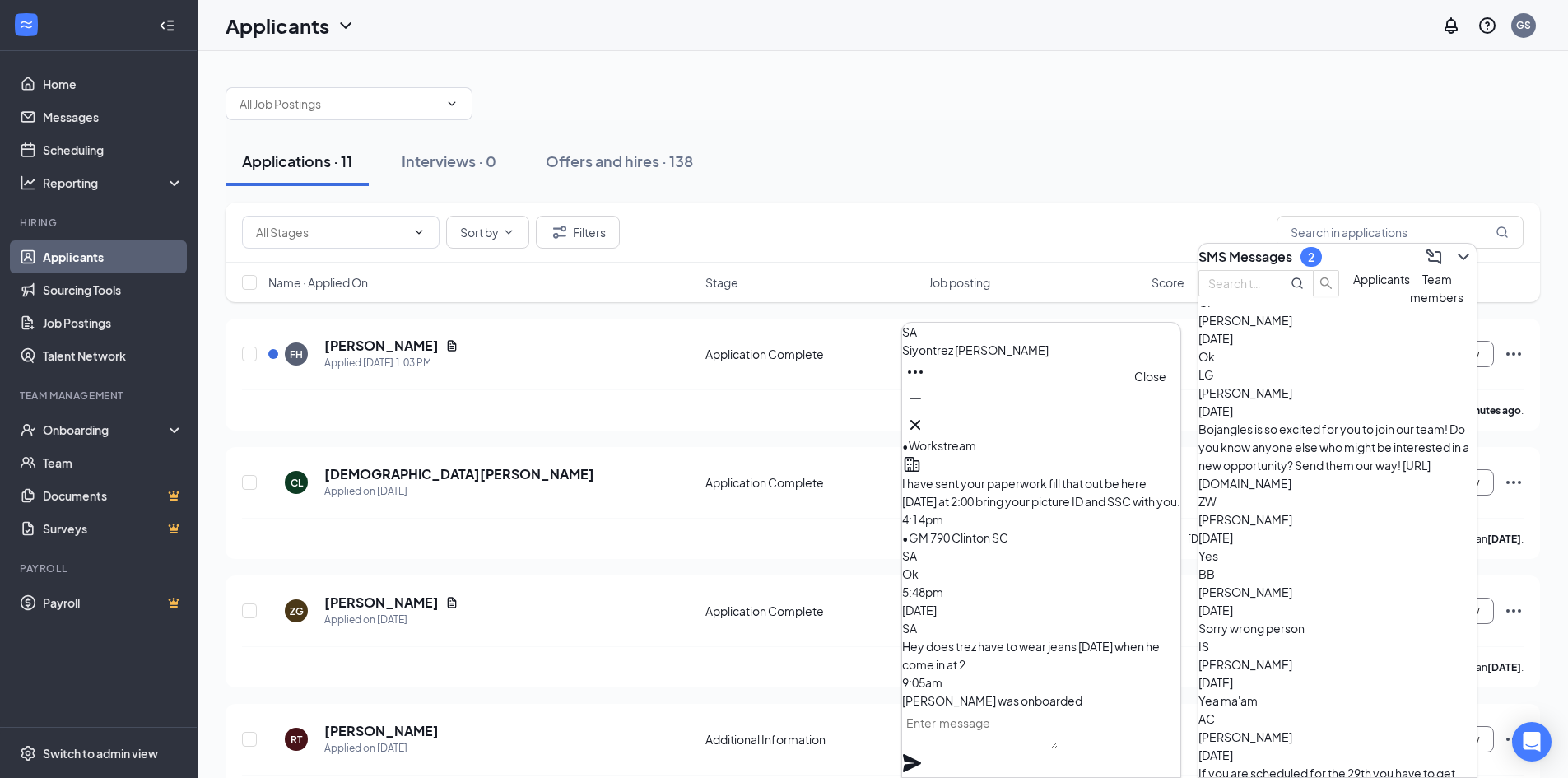
click at [925, 420] on icon "Cross" at bounding box center [915, 425] width 20 height 20
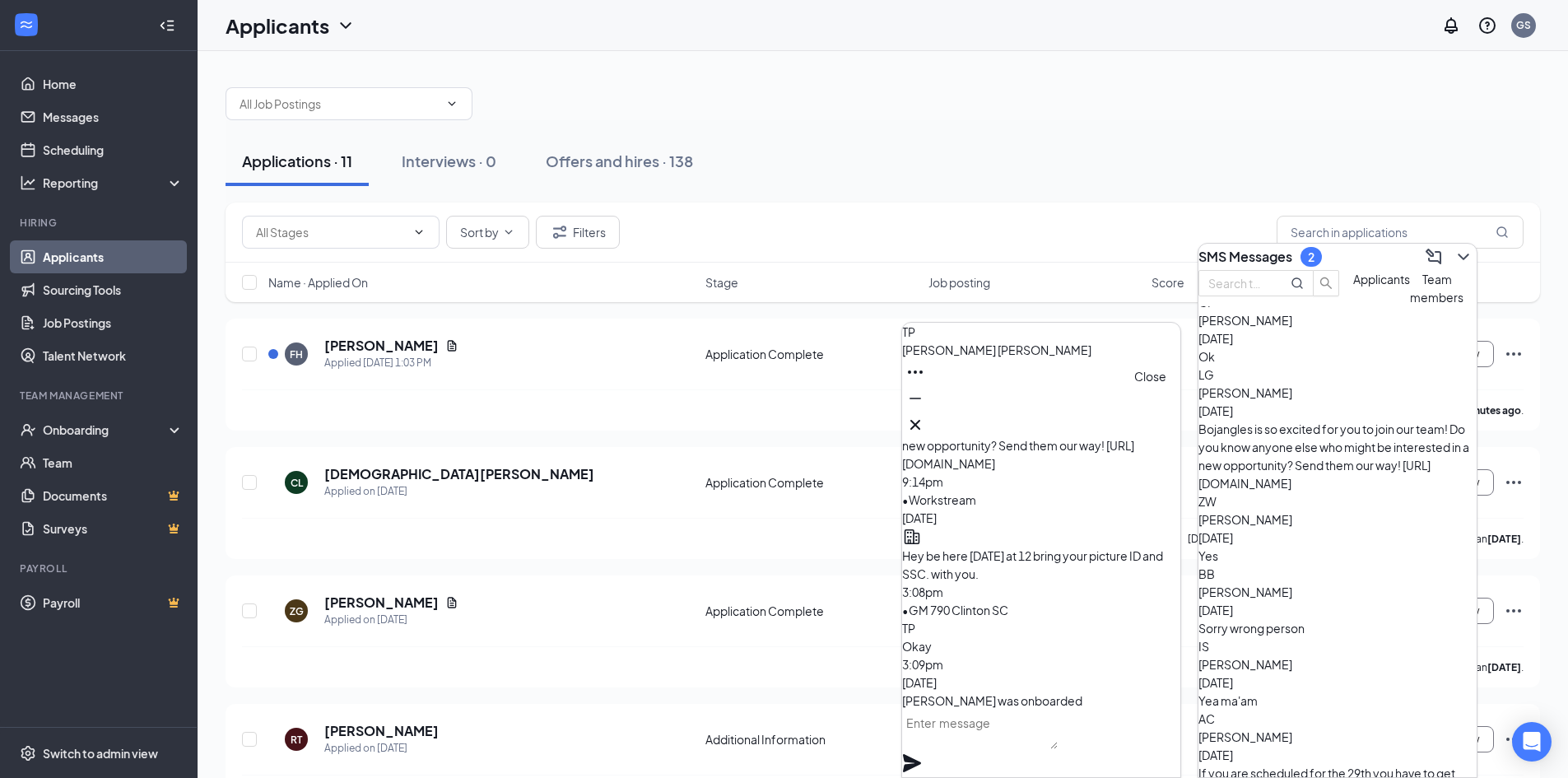
click at [925, 421] on icon "Cross" at bounding box center [915, 425] width 20 height 20
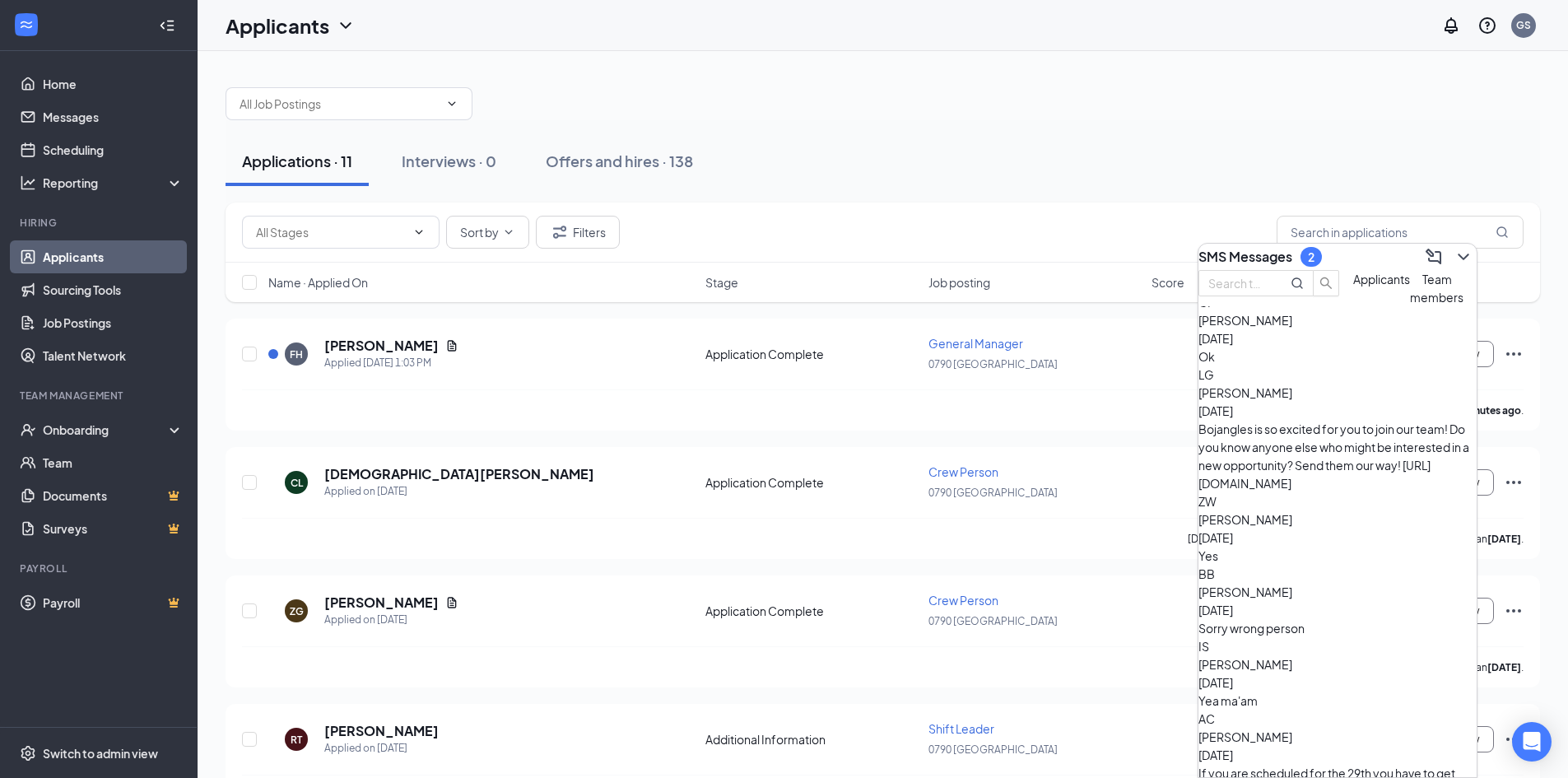
click at [1277, 729] on span "[PERSON_NAME]" at bounding box center [1245, 737] width 94 height 14
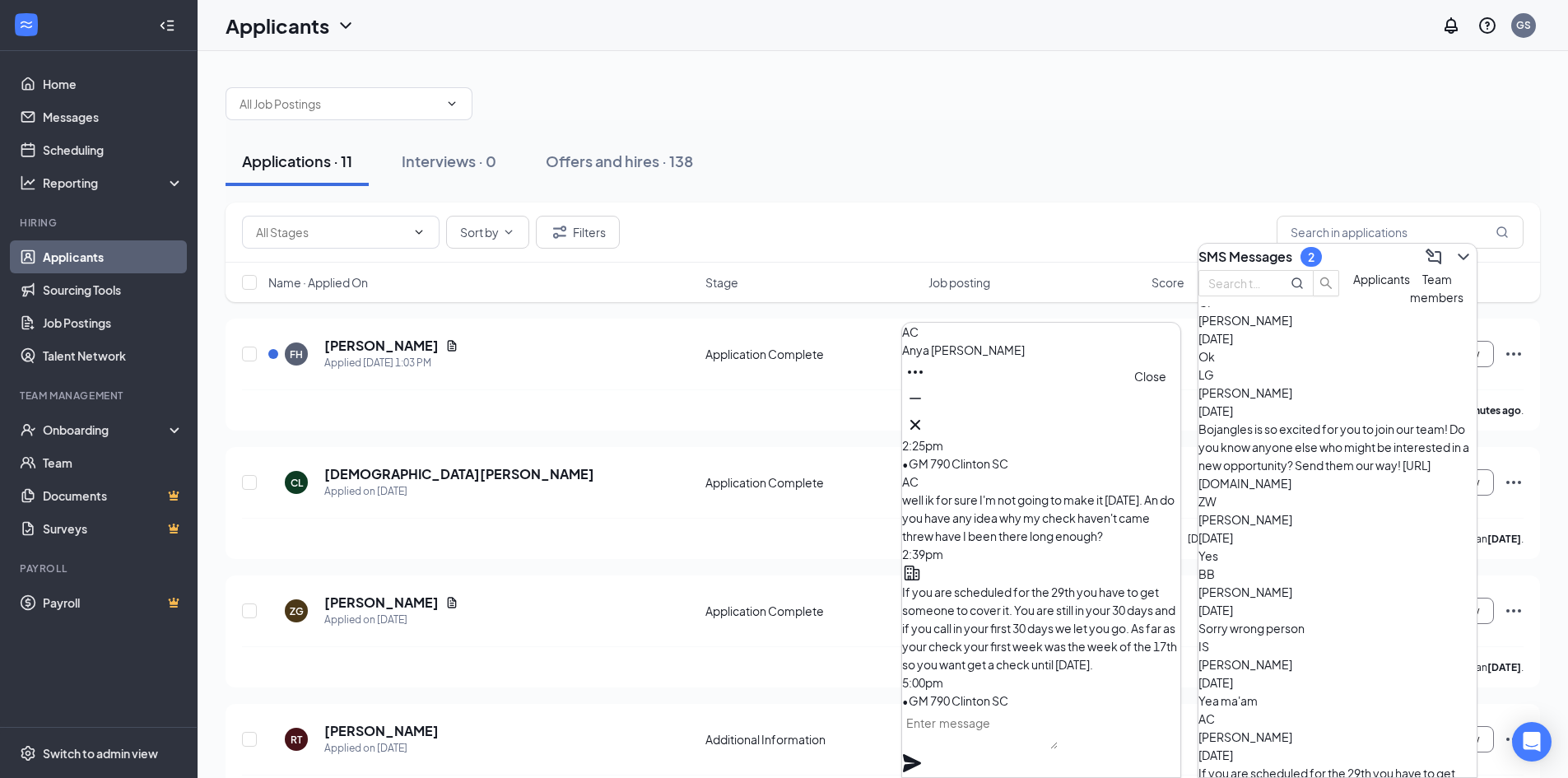
click at [925, 422] on icon "Cross" at bounding box center [915, 425] width 20 height 20
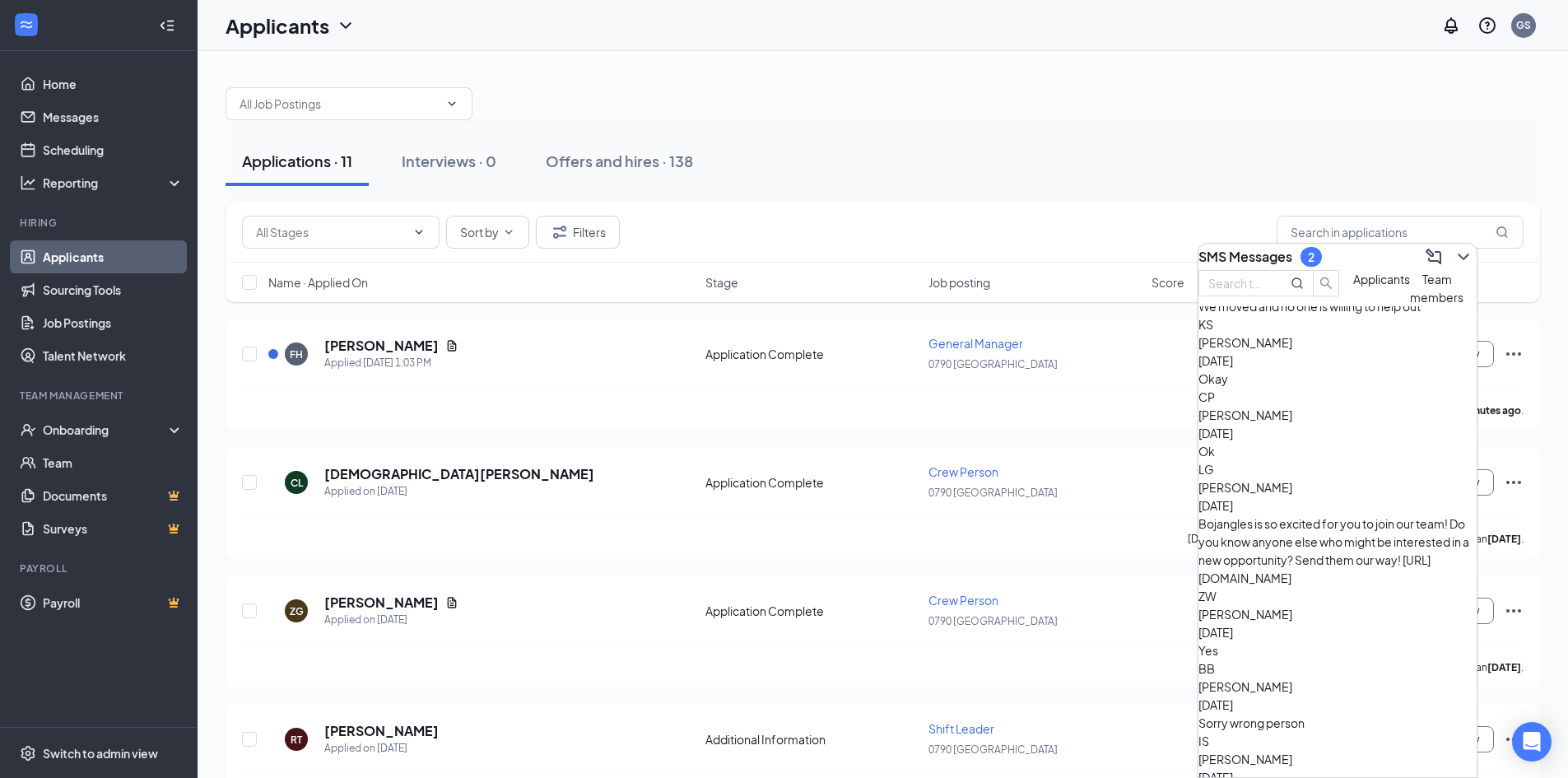
scroll to position [247, 0]
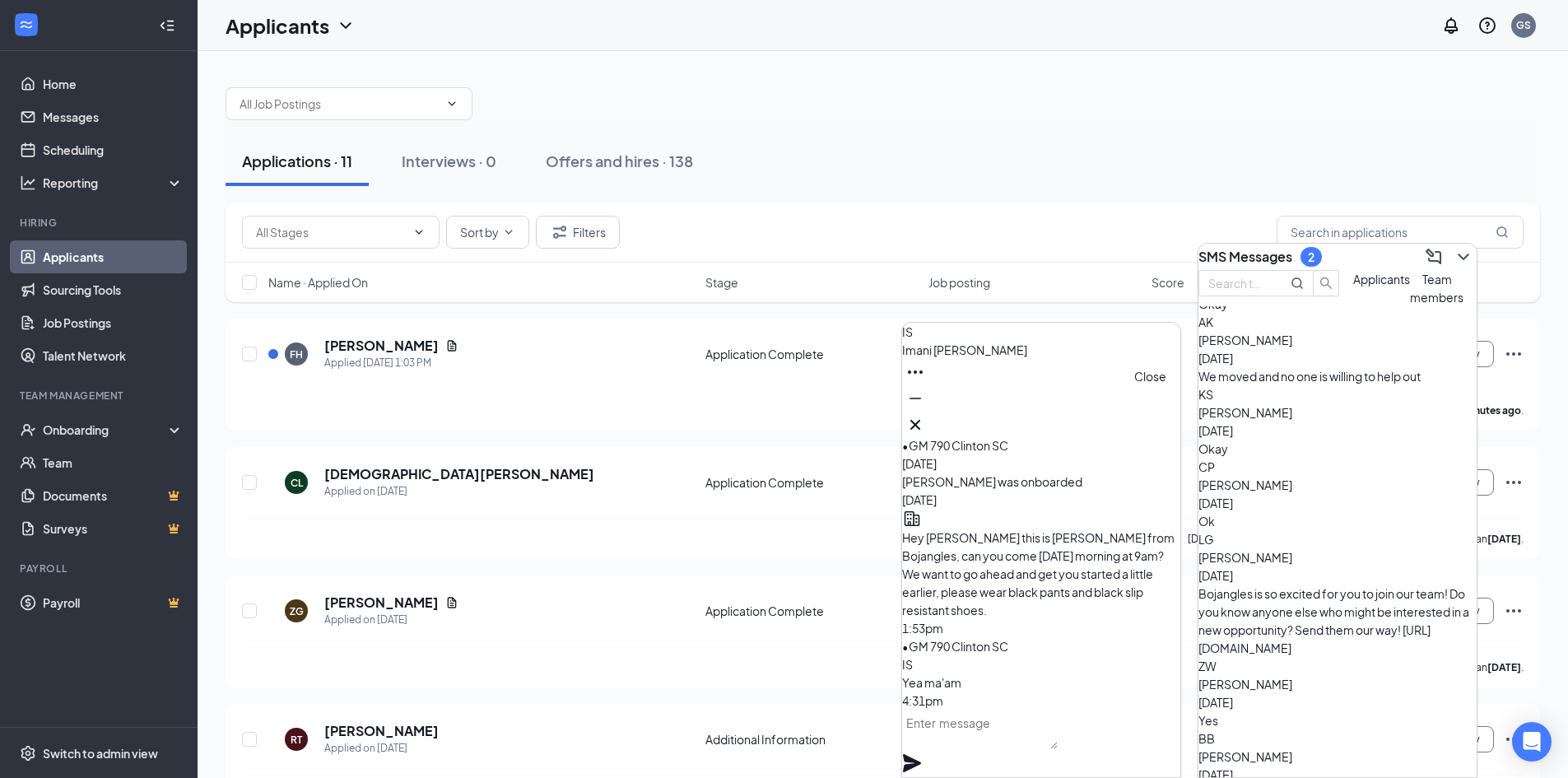
click at [925, 416] on icon "Cross" at bounding box center [915, 425] width 20 height 20
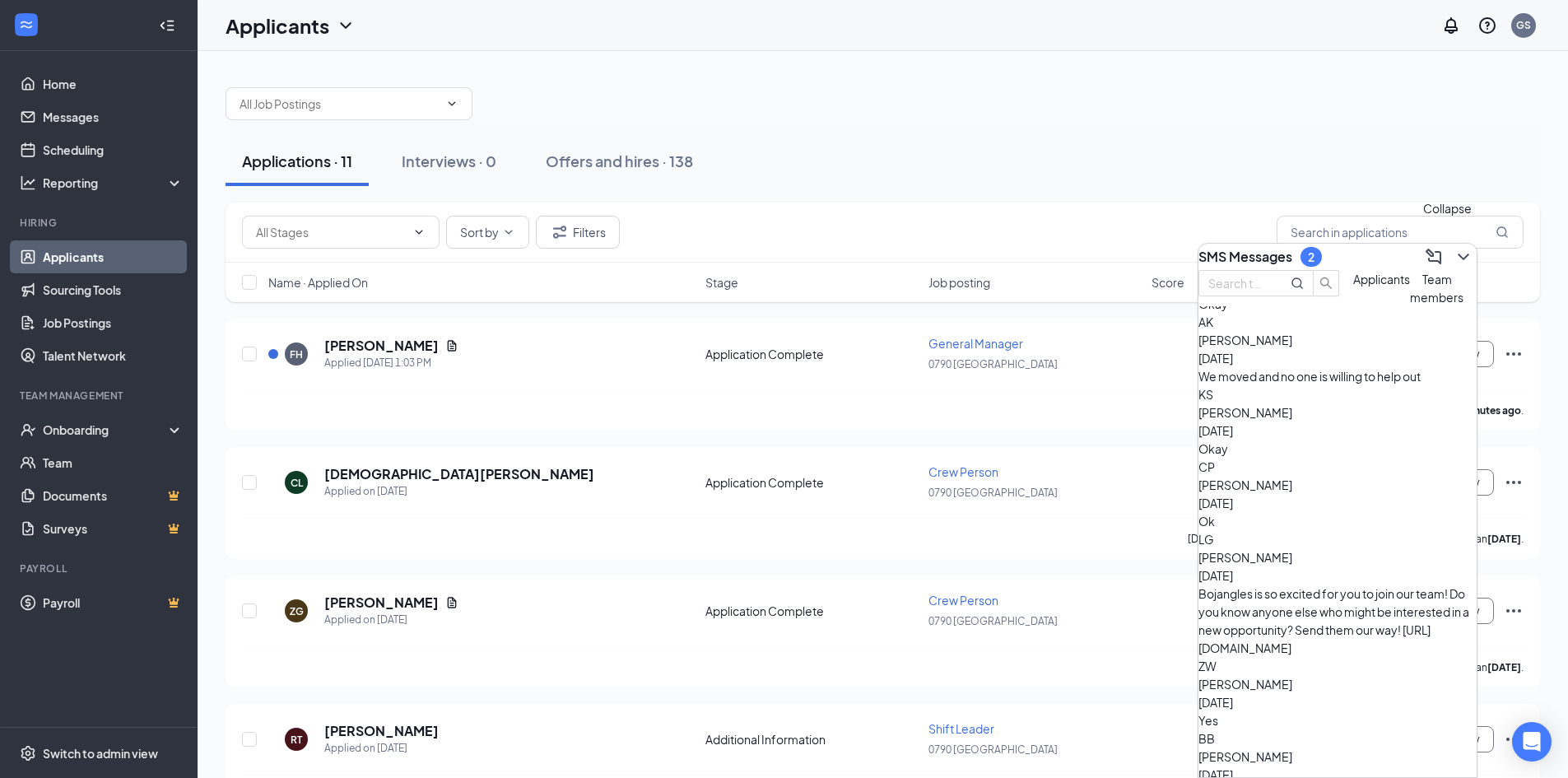
click at [1454, 250] on icon "ChevronDown" at bounding box center [1464, 257] width 20 height 20
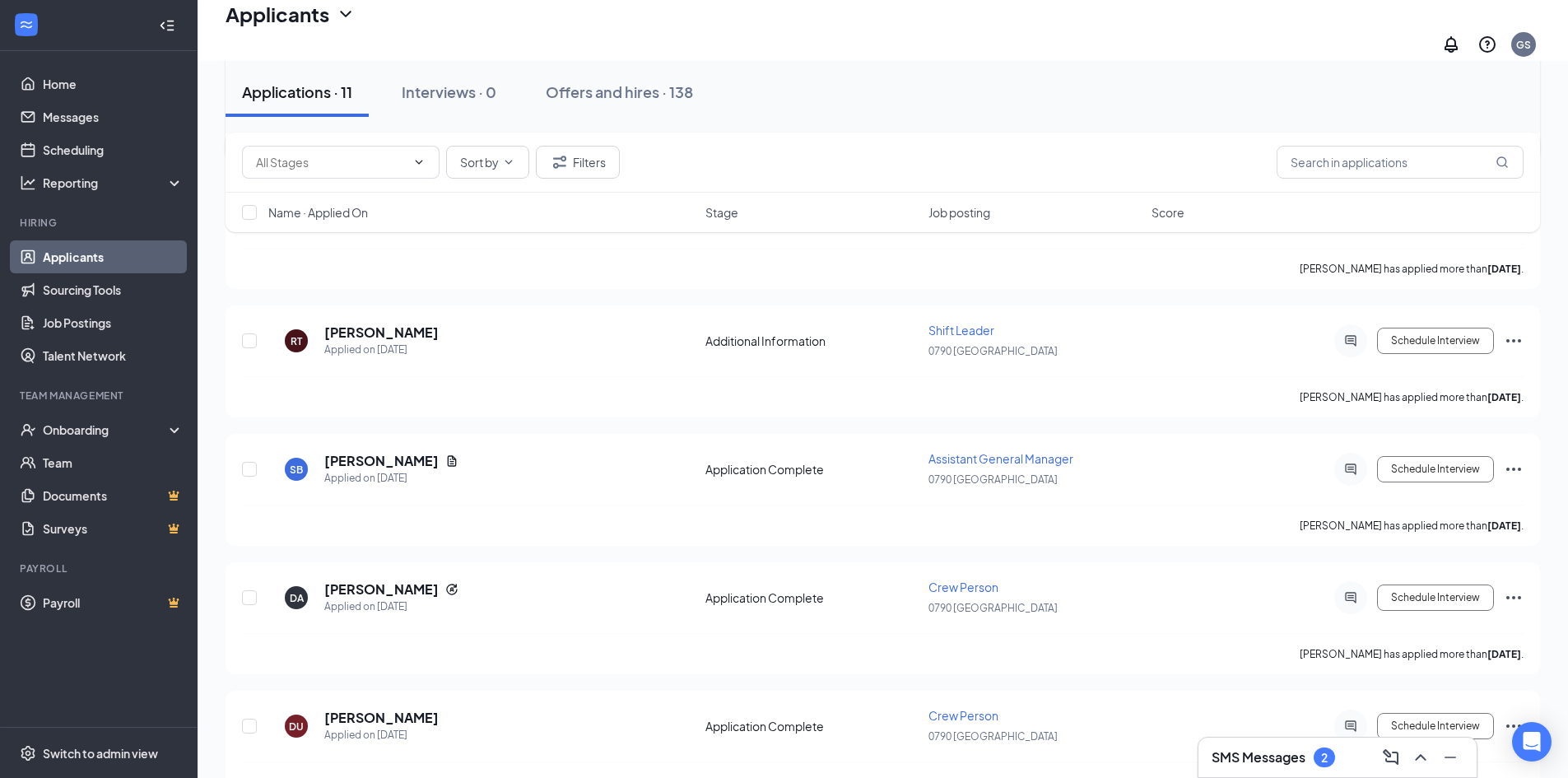
scroll to position [412, 0]
